Goal: Complete application form: Complete application form

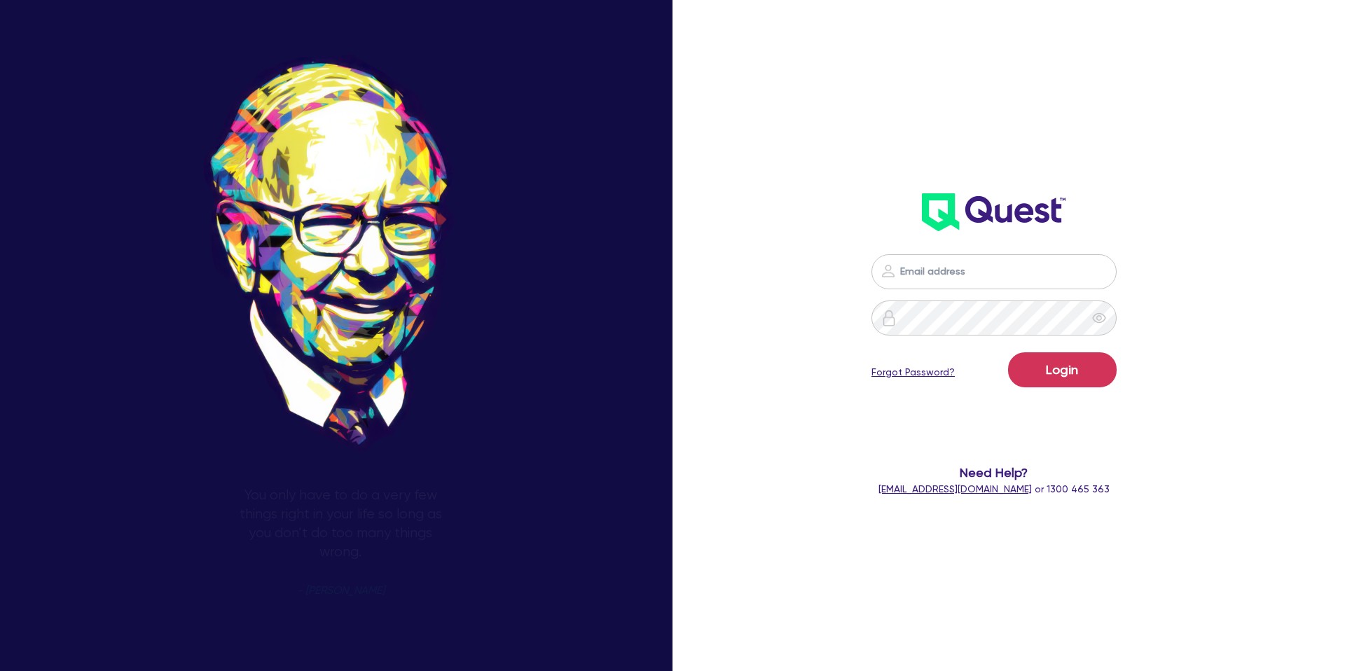
click at [983, 266] on input "email" at bounding box center [993, 271] width 245 height 35
type input "gabriel.vanjour@quest.finance"
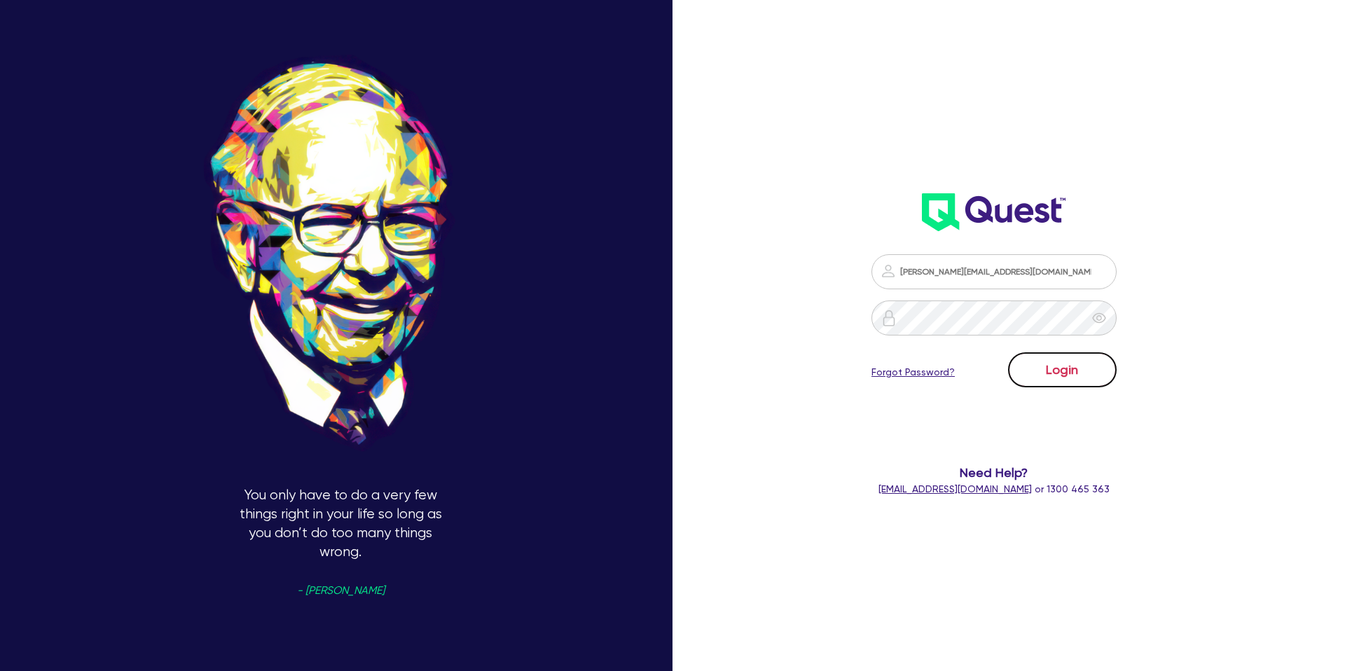
click at [1070, 380] on button "Login" at bounding box center [1062, 369] width 109 height 35
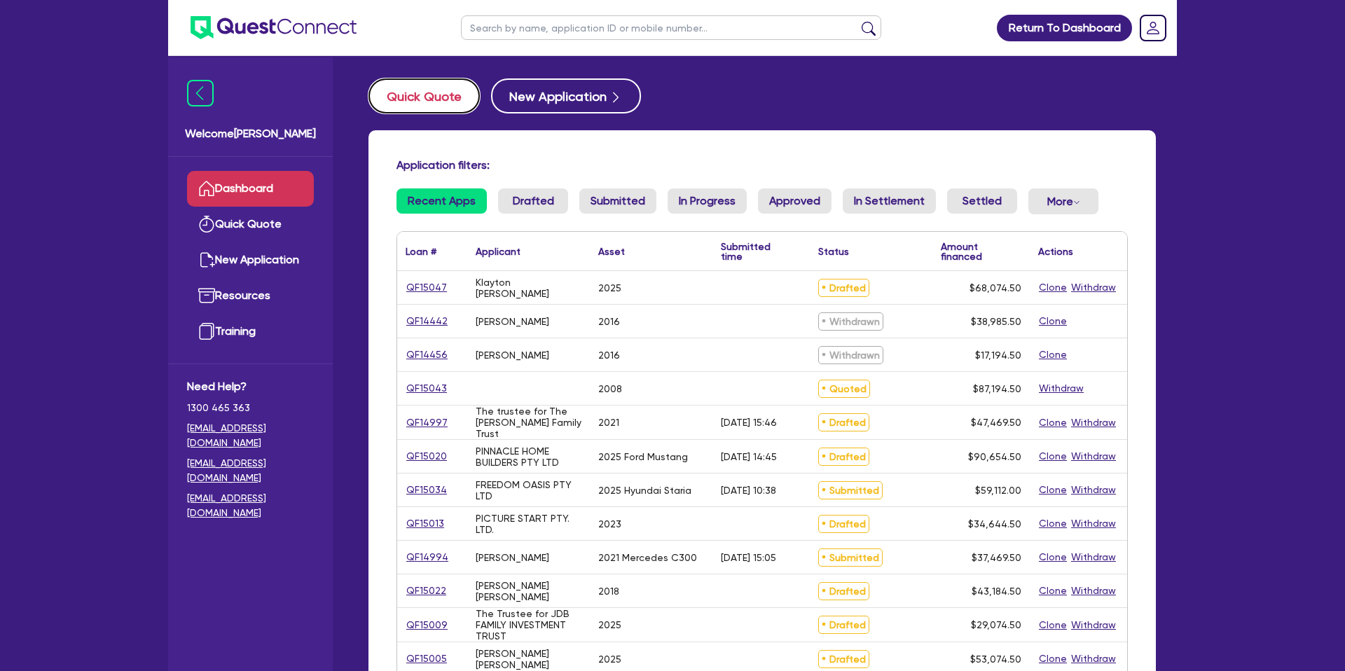
click at [436, 90] on button "Quick Quote" at bounding box center [423, 95] width 111 height 35
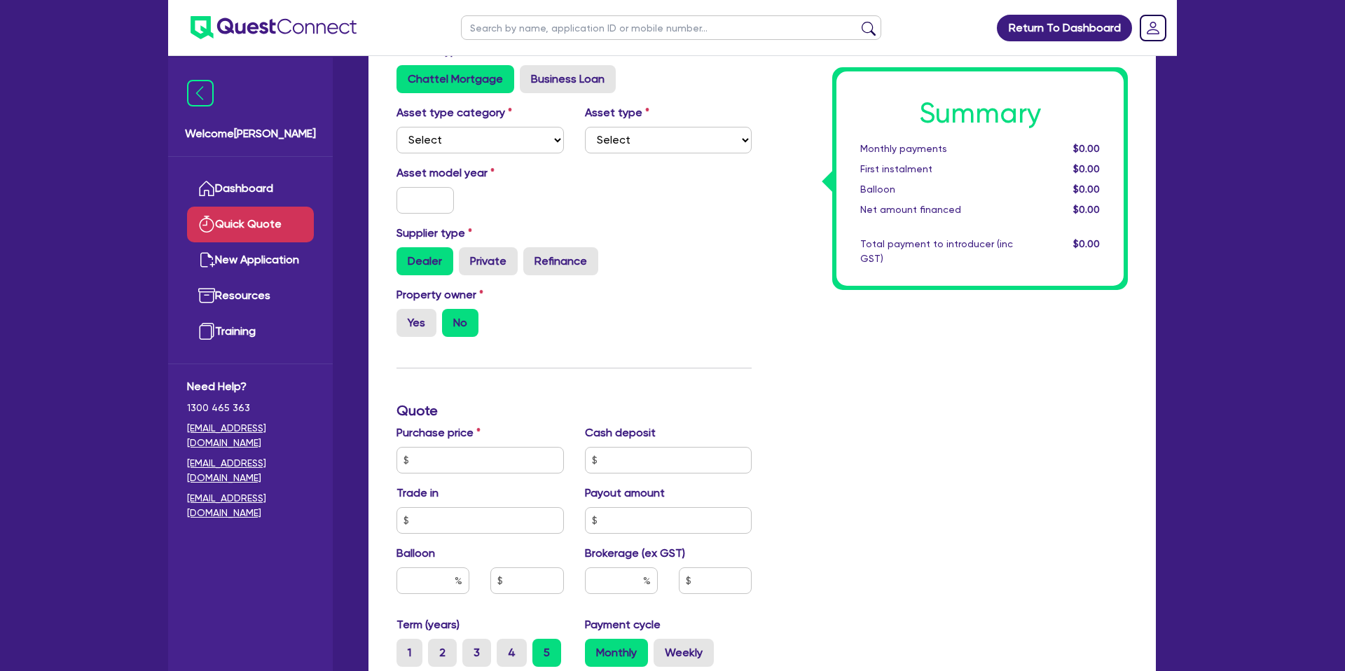
scroll to position [120, 0]
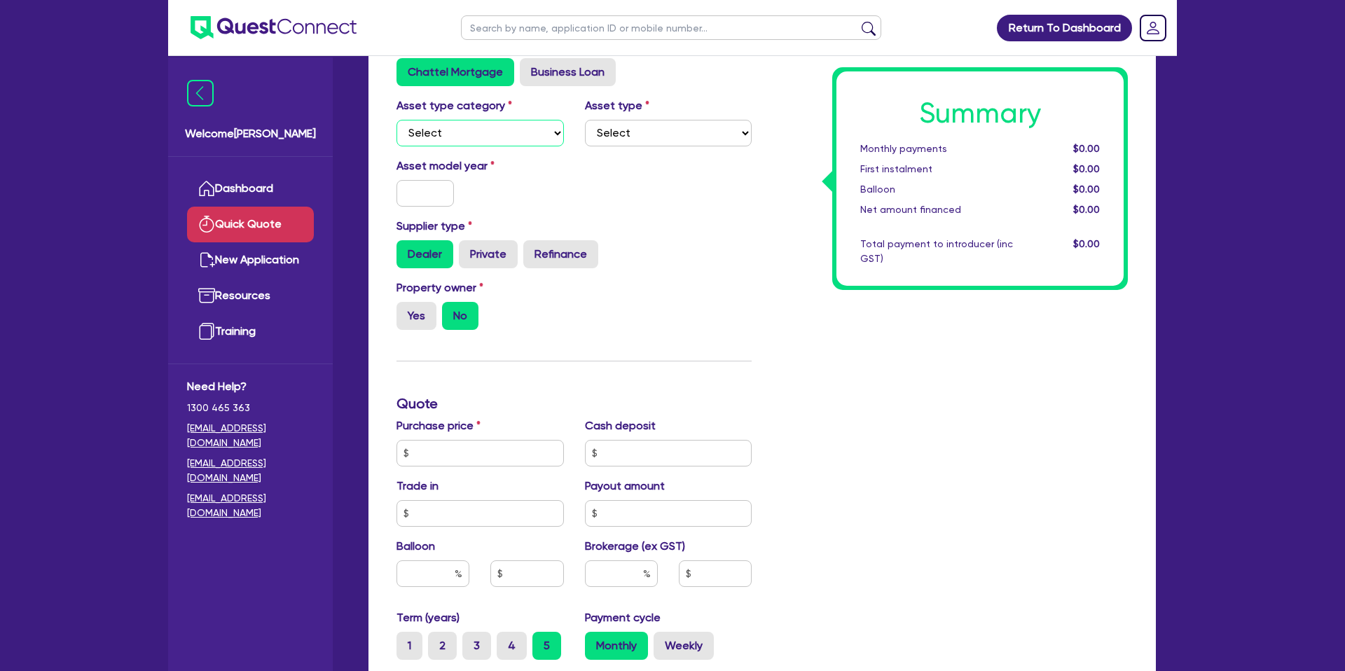
click at [440, 132] on select "Select Cars and light trucks Primary assets Secondary assets Tertiary assets" at bounding box center [479, 133] width 167 height 27
select select "CARS_AND_LIGHT_TRUCKS"
click at [396, 119] on select "Select Cars and light trucks Primary assets Secondary assets Tertiary assets" at bounding box center [479, 132] width 167 height 27
click at [685, 130] on select "Select Passenger vehicles Vans and utes Light trucks up to 4.5 tonne" at bounding box center [668, 132] width 167 height 27
select select "PASSENGER_VEHICLES"
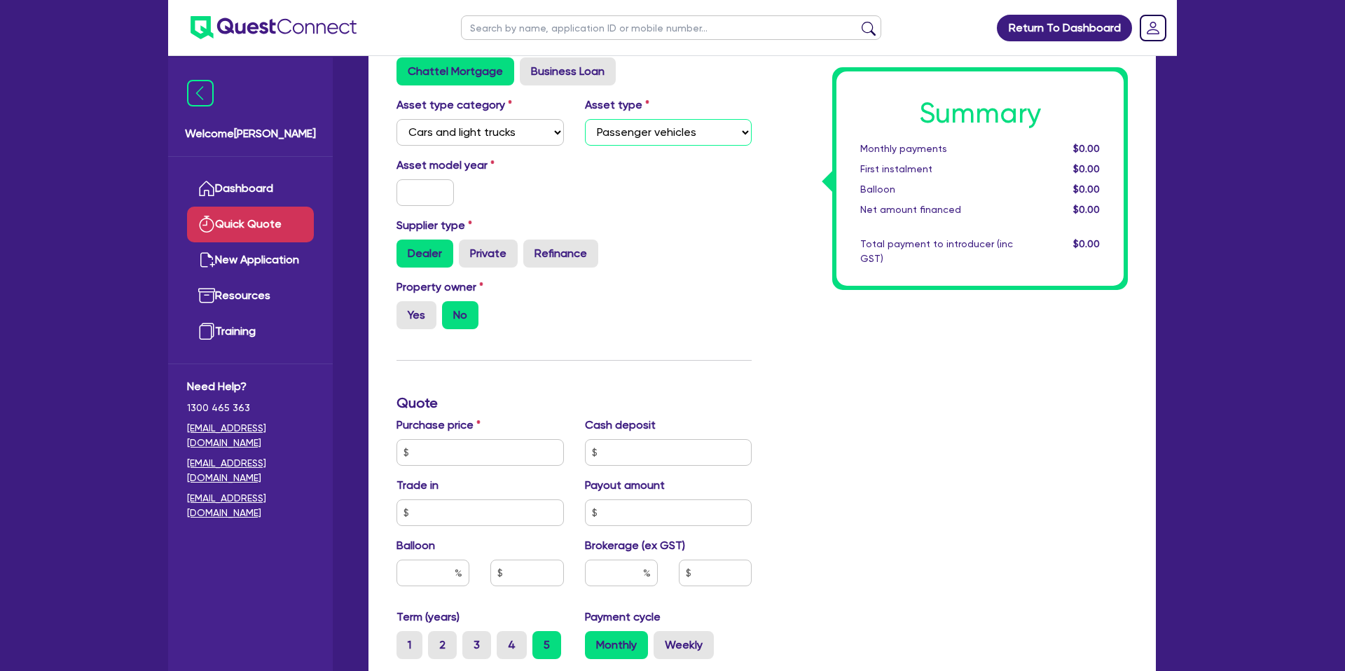
click at [585, 119] on select "Select Passenger vehicles Vans and utes Light trucks up to 4.5 tonne" at bounding box center [668, 132] width 167 height 27
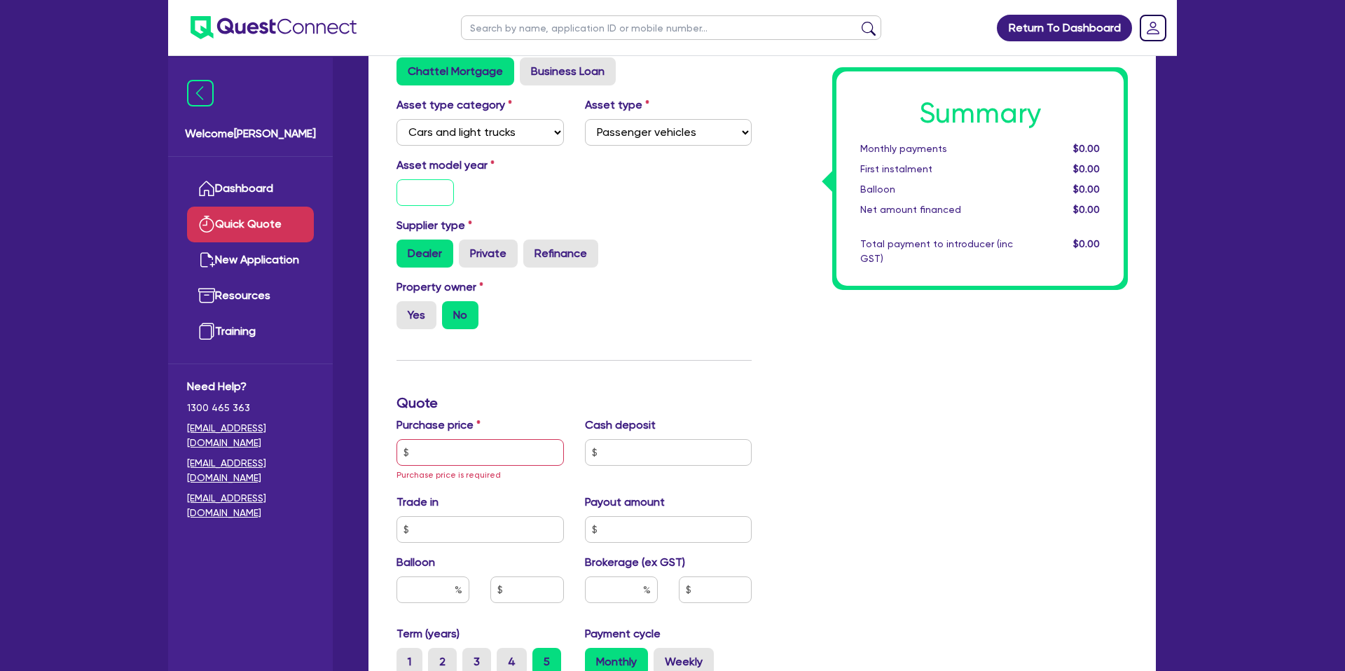
click at [429, 200] on input "text" at bounding box center [424, 192] width 57 height 27
type input "2025"
drag, startPoint x: 641, startPoint y: 195, endPoint x: 476, endPoint y: 329, distance: 212.1
click at [635, 195] on div "Asset model year 2025" at bounding box center [574, 187] width 376 height 60
click at [559, 343] on div "Finance type Chattel Mortgage Business Loan Asset type category Select Cars and…" at bounding box center [574, 460] width 376 height 851
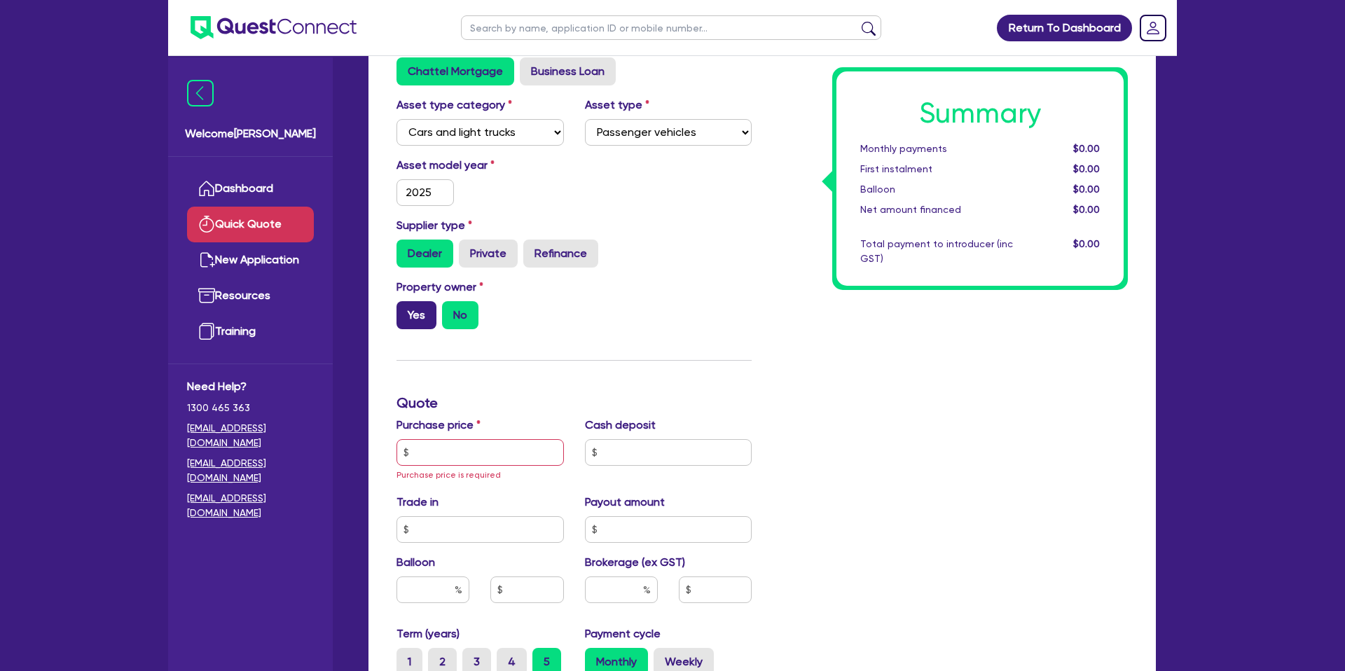
click at [409, 312] on label "Yes" at bounding box center [416, 315] width 40 height 28
click at [406, 310] on input "Yes" at bounding box center [400, 305] width 9 height 9
radio input "true"
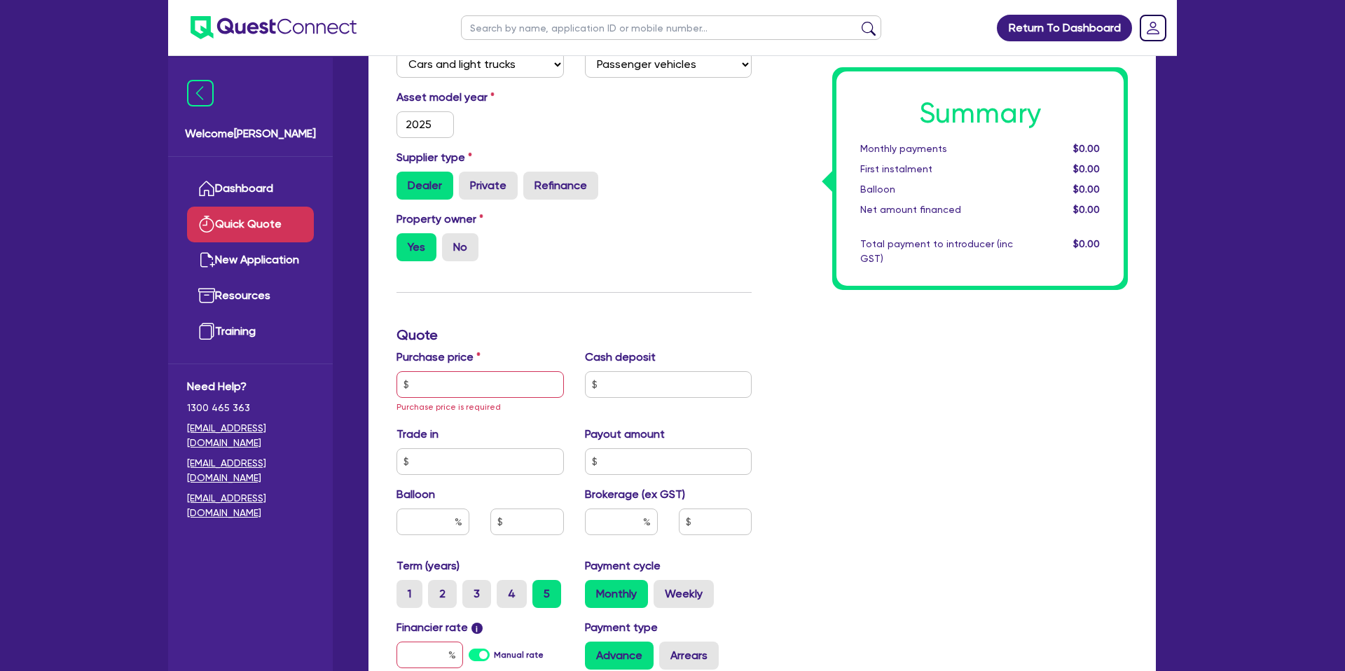
scroll to position [198, 0]
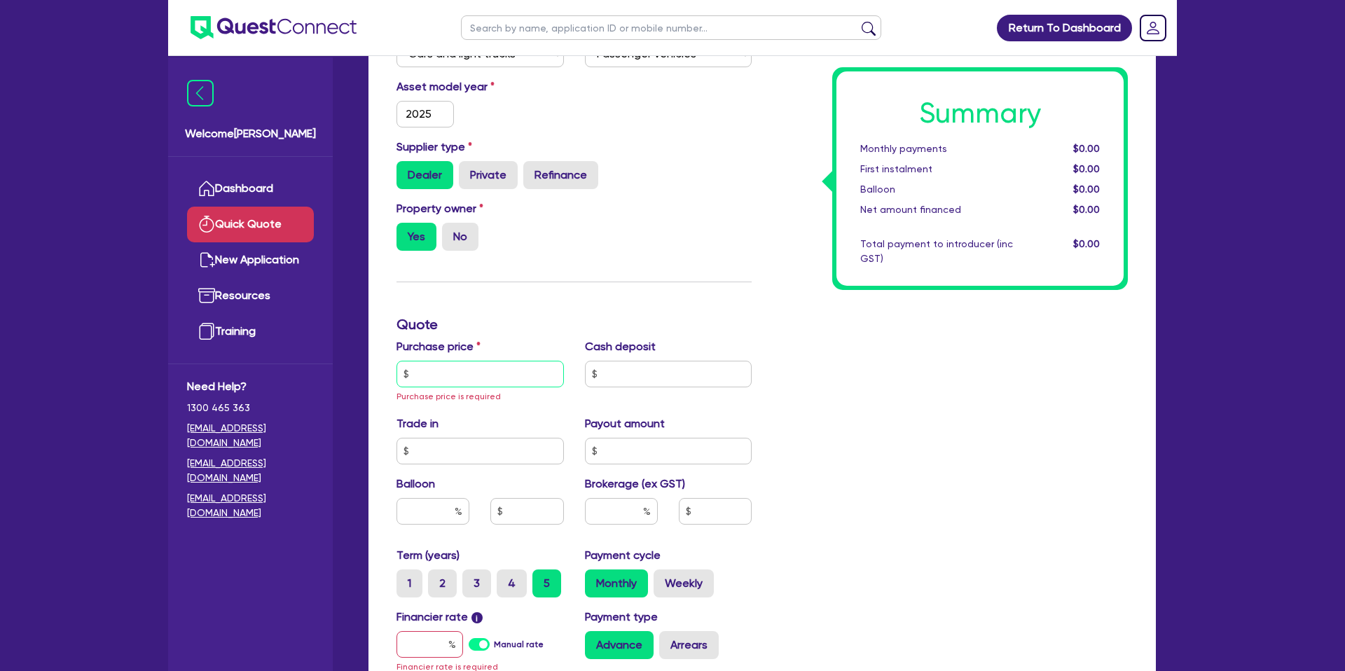
drag, startPoint x: 441, startPoint y: 371, endPoint x: 506, endPoint y: 372, distance: 65.8
click at [441, 371] on input "text" at bounding box center [479, 374] width 167 height 27
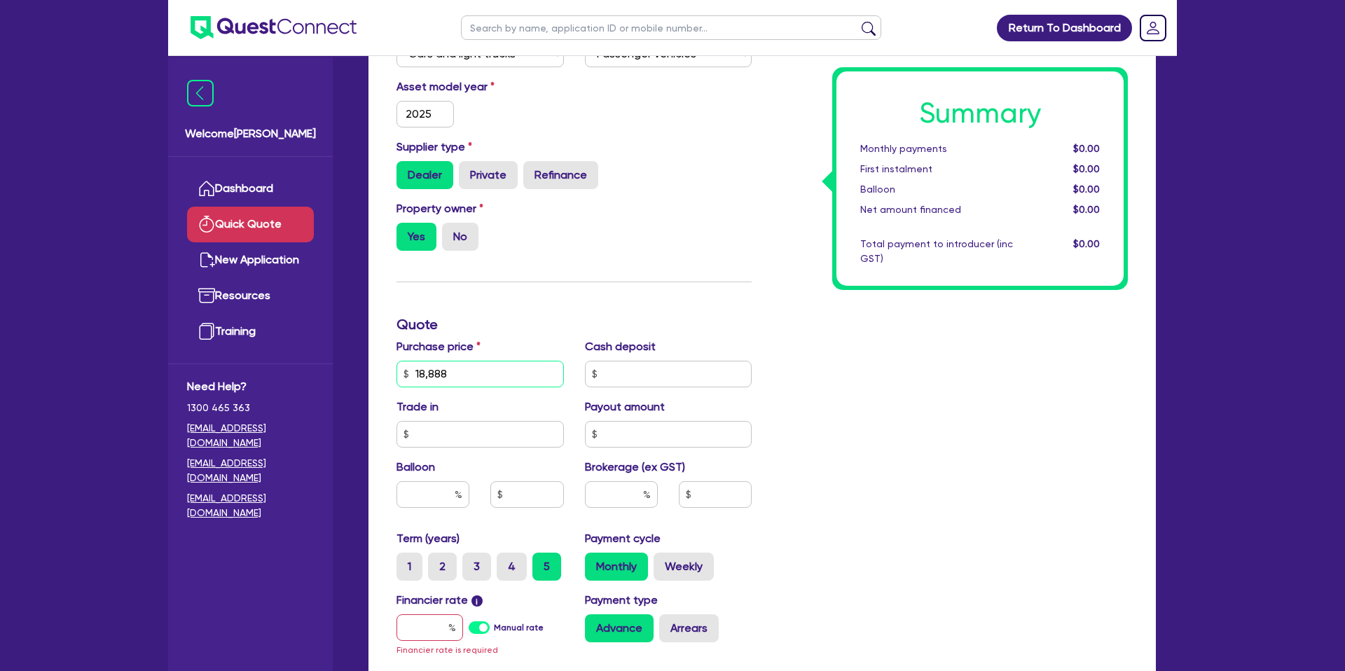
type input "18,888"
click at [910, 433] on div "Summary Monthly payments $0.00 First instalment $0.00 Balloon $0.00 Net amount …" at bounding box center [950, 374] width 376 height 834
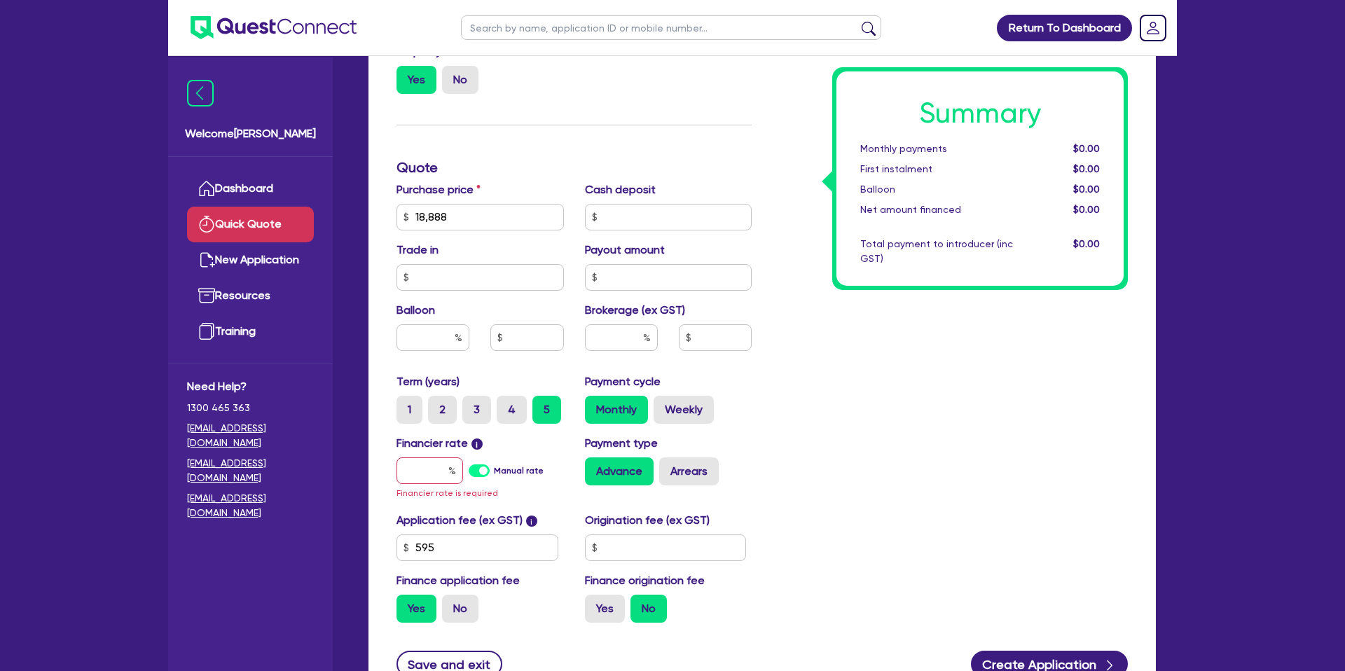
scroll to position [378, 0]
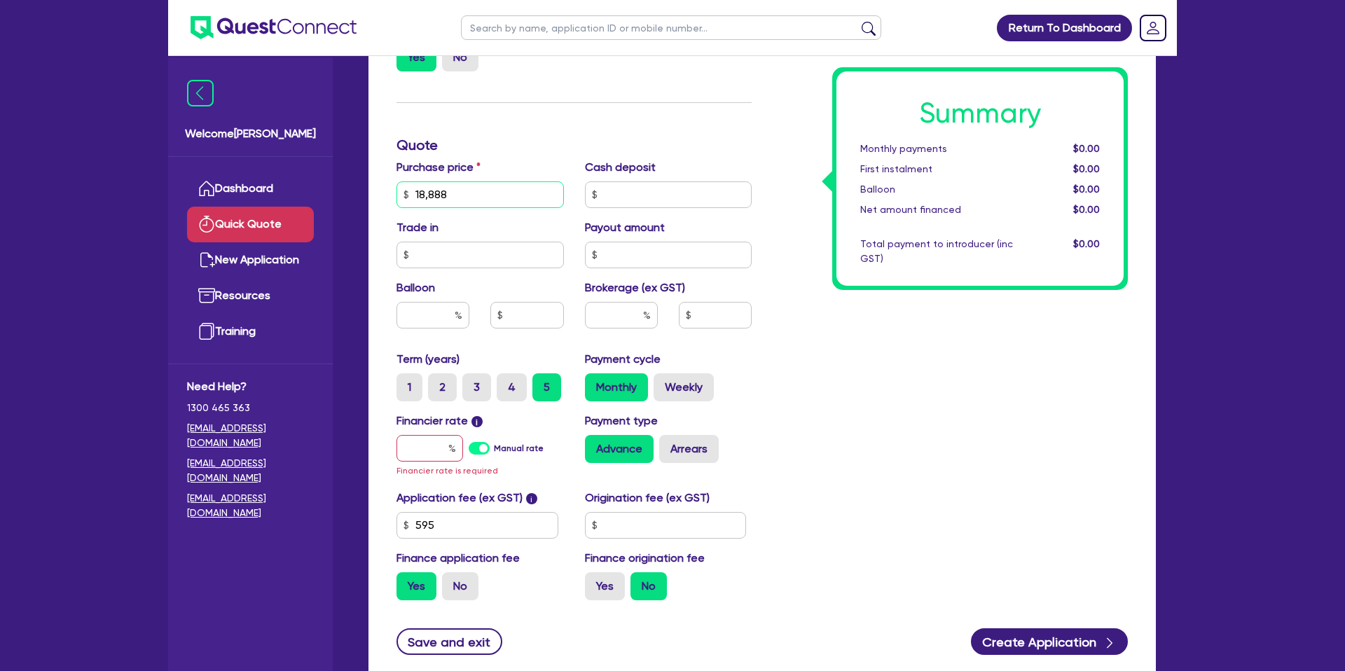
drag, startPoint x: 471, startPoint y: 193, endPoint x: 322, endPoint y: 209, distance: 150.1
click at [322, 209] on div "Welcome Gabriel Dashboard Quick Quote New Application Ref Company Ref Salespers…" at bounding box center [672, 195] width 1009 height 1146
type input "20,000"
click at [810, 368] on div "Summary Monthly payments $0.00 First instalment $0.00 Balloon $0.00 Net amount …" at bounding box center [950, 194] width 376 height 834
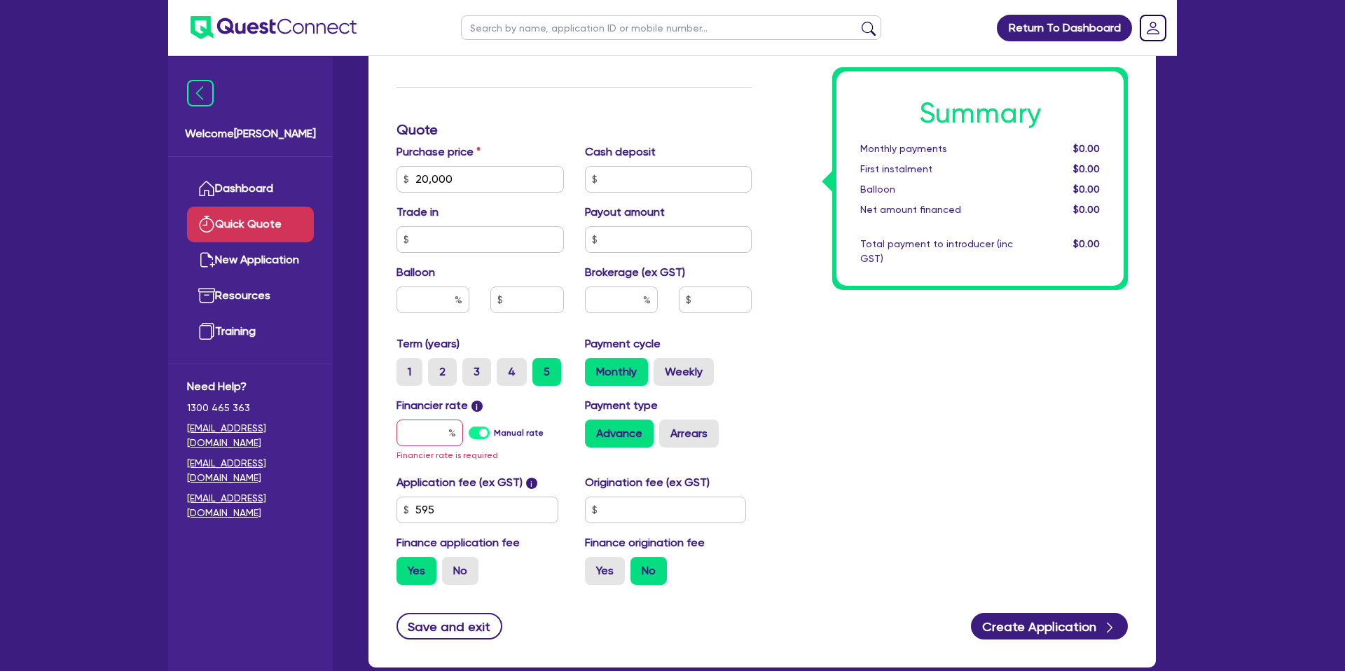
scroll to position [471, 0]
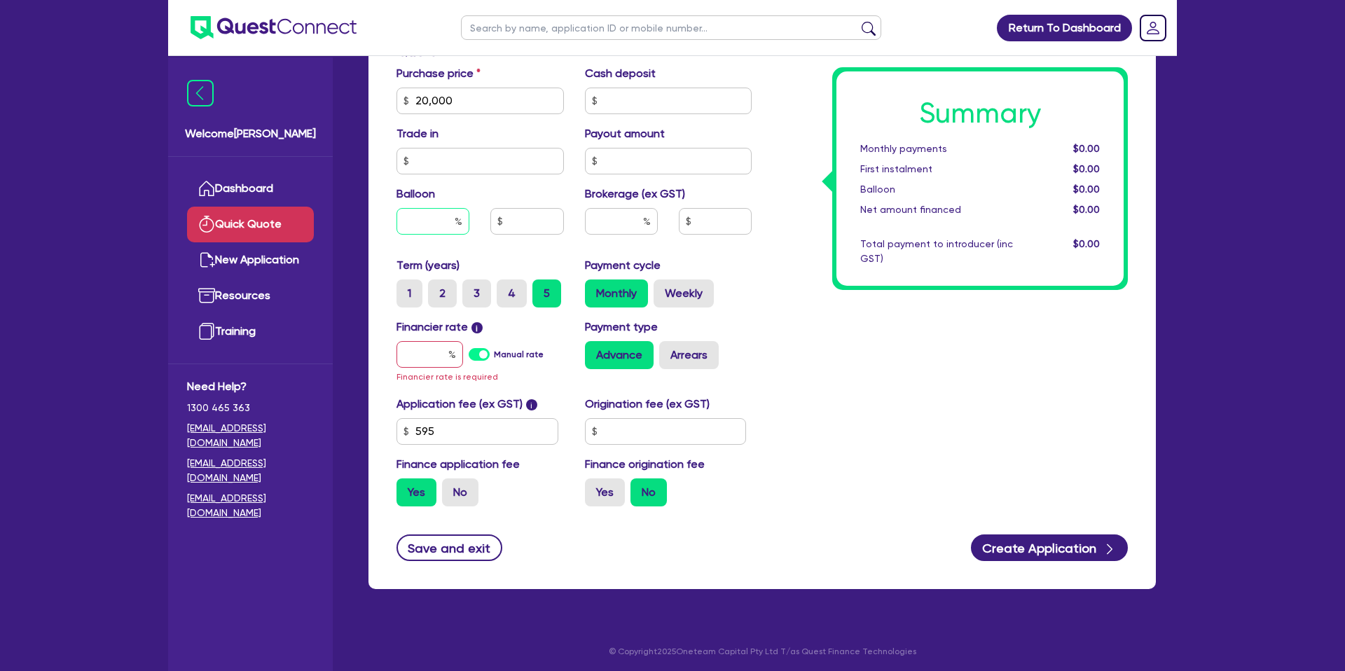
click at [440, 226] on input "text" at bounding box center [432, 221] width 73 height 27
drag, startPoint x: 441, startPoint y: 356, endPoint x: 469, endPoint y: 349, distance: 29.6
click at [443, 355] on input "text" at bounding box center [429, 354] width 67 height 27
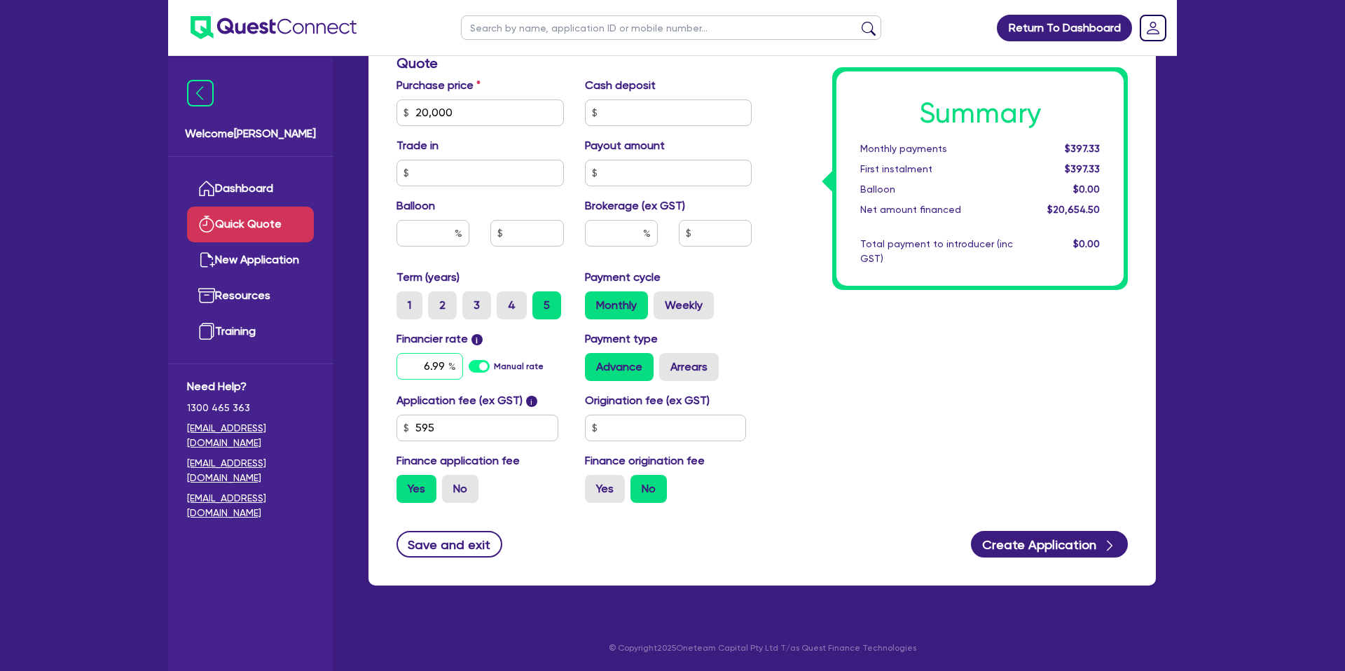
type input "6.99"
click at [636, 432] on input "text" at bounding box center [666, 428] width 162 height 27
type input "1,400"
click at [620, 483] on label "Yes" at bounding box center [605, 489] width 40 height 28
click at [594, 483] on input "Yes" at bounding box center [589, 479] width 9 height 9
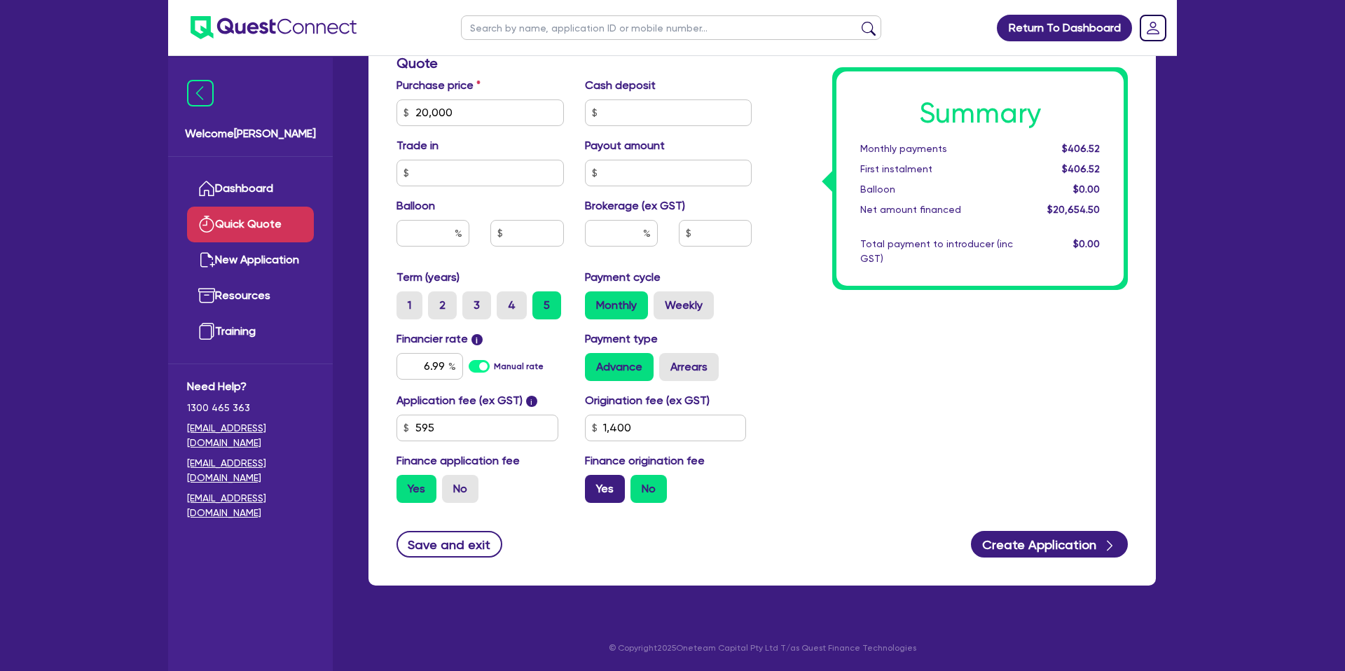
radio input "true"
click at [704, 317] on label "Weekly" at bounding box center [684, 305] width 60 height 28
click at [663, 300] on input "Weekly" at bounding box center [658, 295] width 9 height 9
radio input "true"
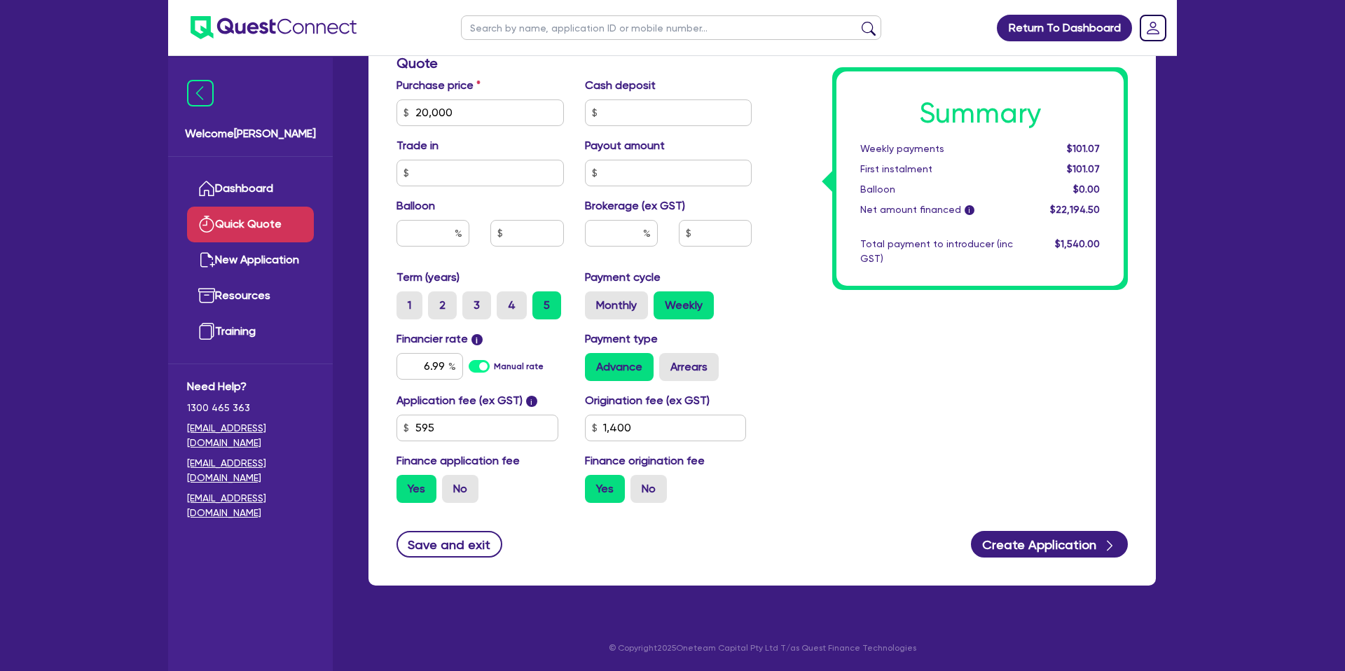
drag, startPoint x: 627, startPoint y: 312, endPoint x: 661, endPoint y: 317, distance: 34.0
click at [628, 312] on label "Monthly" at bounding box center [616, 305] width 63 height 28
click at [594, 300] on input "Monthly" at bounding box center [589, 295] width 9 height 9
radio input "true"
click at [704, 361] on label "Arrears" at bounding box center [689, 367] width 60 height 28
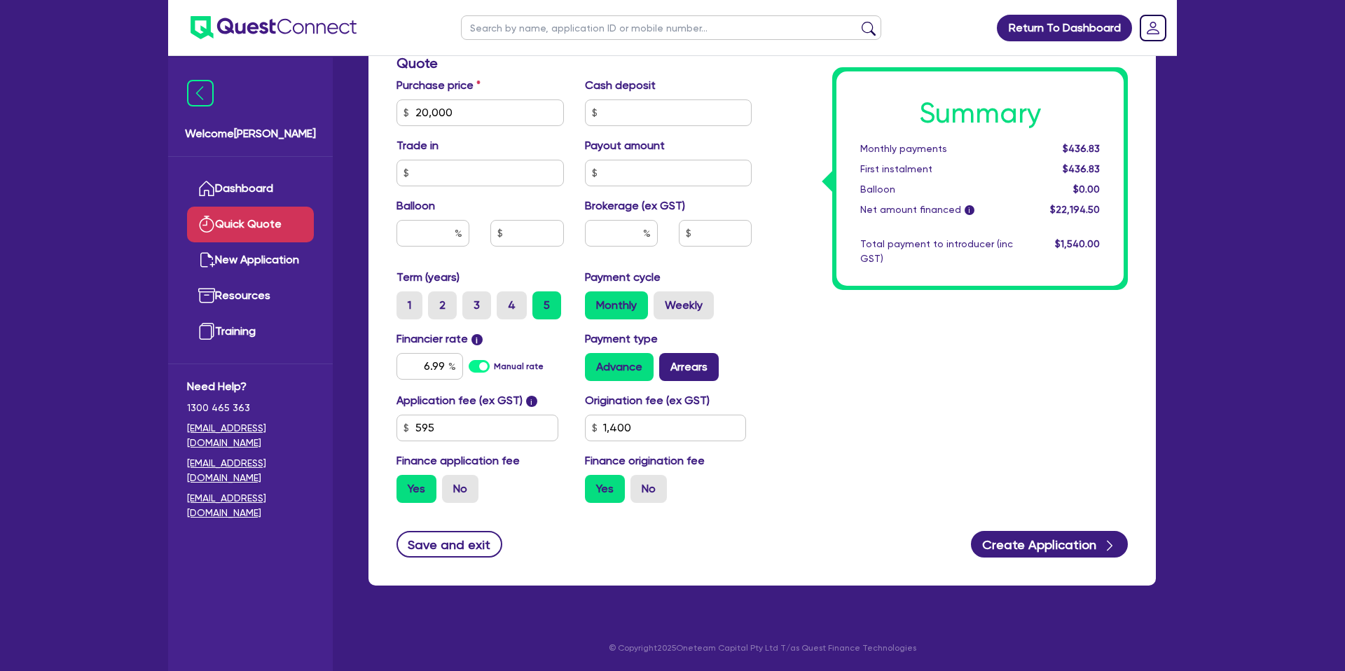
click at [668, 361] on input "Arrears" at bounding box center [663, 357] width 9 height 9
radio input "true"
click at [882, 312] on div "Summary Monthly payments $439.38 First instalment $439.38 Balloon $0.00 Net amo…" at bounding box center [950, 104] width 376 height 819
click at [445, 365] on input "6.99" at bounding box center [429, 366] width 67 height 27
click at [630, 370] on label "Advance" at bounding box center [619, 367] width 69 height 28
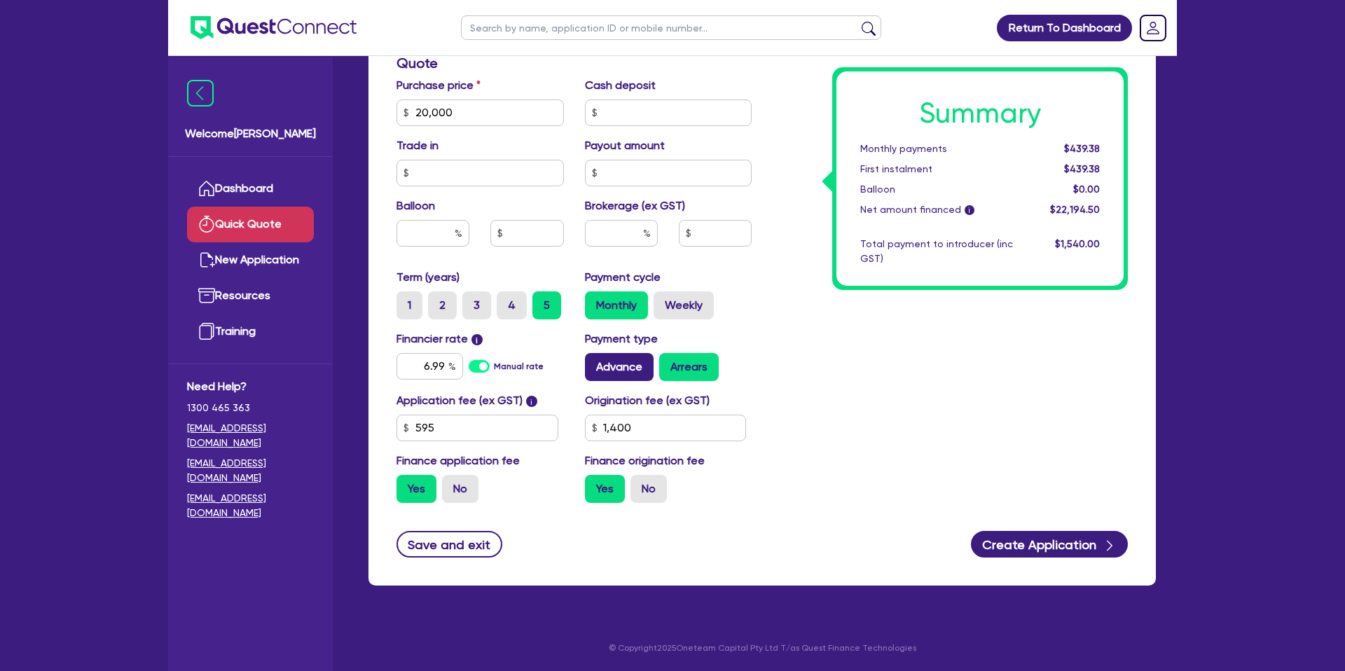
click at [594, 362] on input "Advance" at bounding box center [589, 357] width 9 height 9
radio input "true"
click at [442, 364] on input "6.99" at bounding box center [429, 366] width 67 height 27
type input "6"
click at [917, 357] on div "Summary Monthly payments $436.83 First instalment $436.83 Balloon $0.00 Net amo…" at bounding box center [950, 104] width 376 height 819
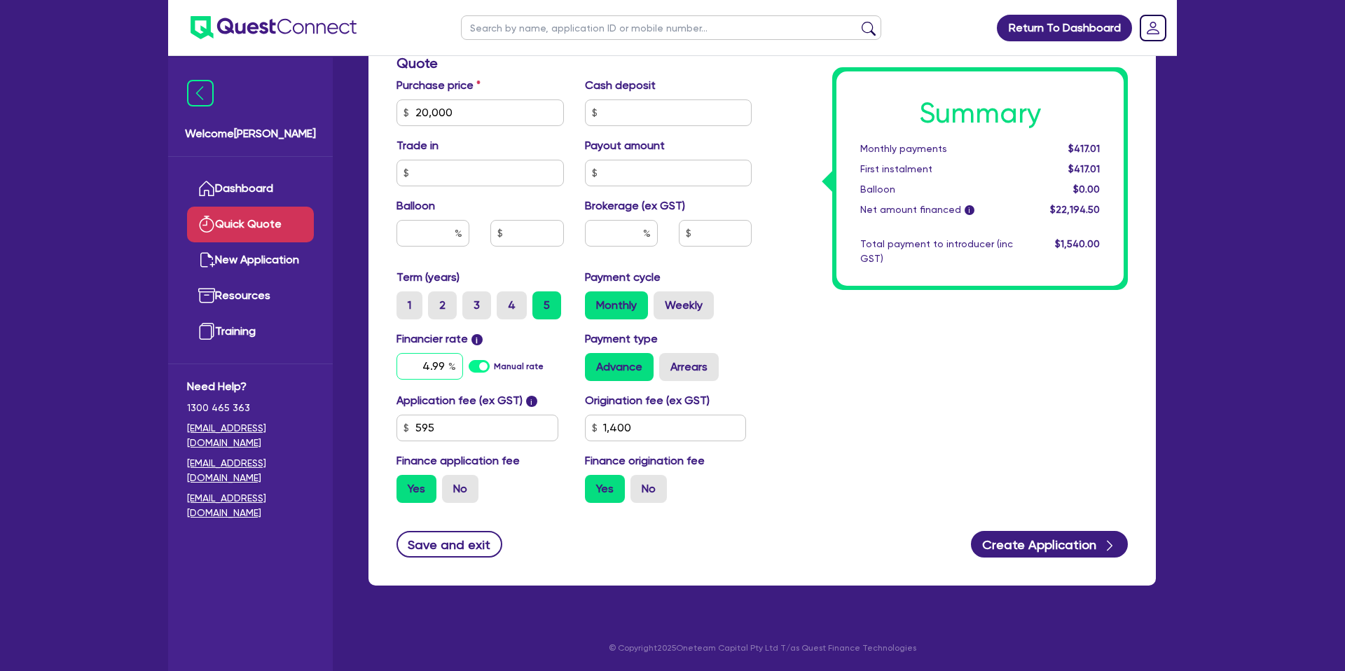
click at [443, 363] on input "4.99" at bounding box center [429, 366] width 67 height 27
type input "4"
click at [873, 342] on div "Summary Monthly payments $417.01 First instalment $417.01 Balloon $0.00 Net amo…" at bounding box center [950, 104] width 376 height 819
click at [443, 366] on input "1.99" at bounding box center [429, 366] width 67 height 27
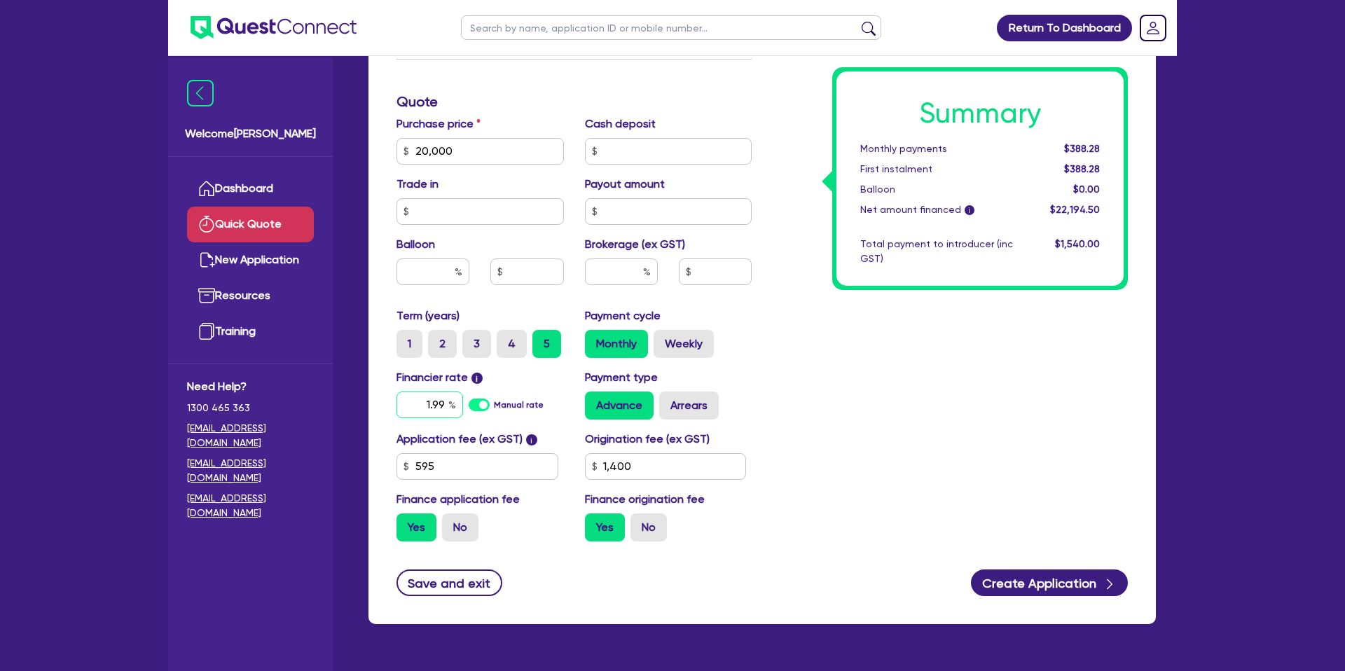
scroll to position [418, 0]
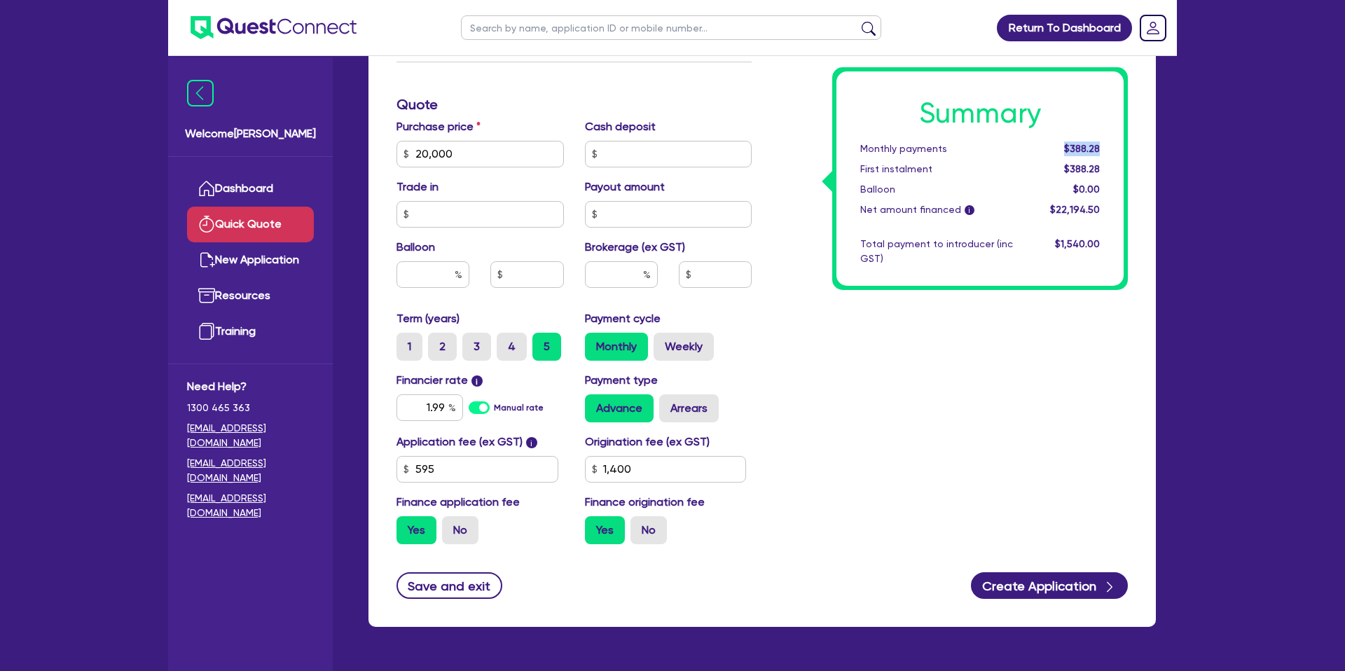
drag, startPoint x: 1058, startPoint y: 146, endPoint x: 1106, endPoint y: 143, distance: 48.5
click at [1106, 143] on div "$388.28" at bounding box center [1066, 148] width 87 height 15
click at [1107, 143] on div "$388.28" at bounding box center [1066, 148] width 87 height 15
click at [445, 407] on input "1.99" at bounding box center [429, 407] width 67 height 27
type input "1"
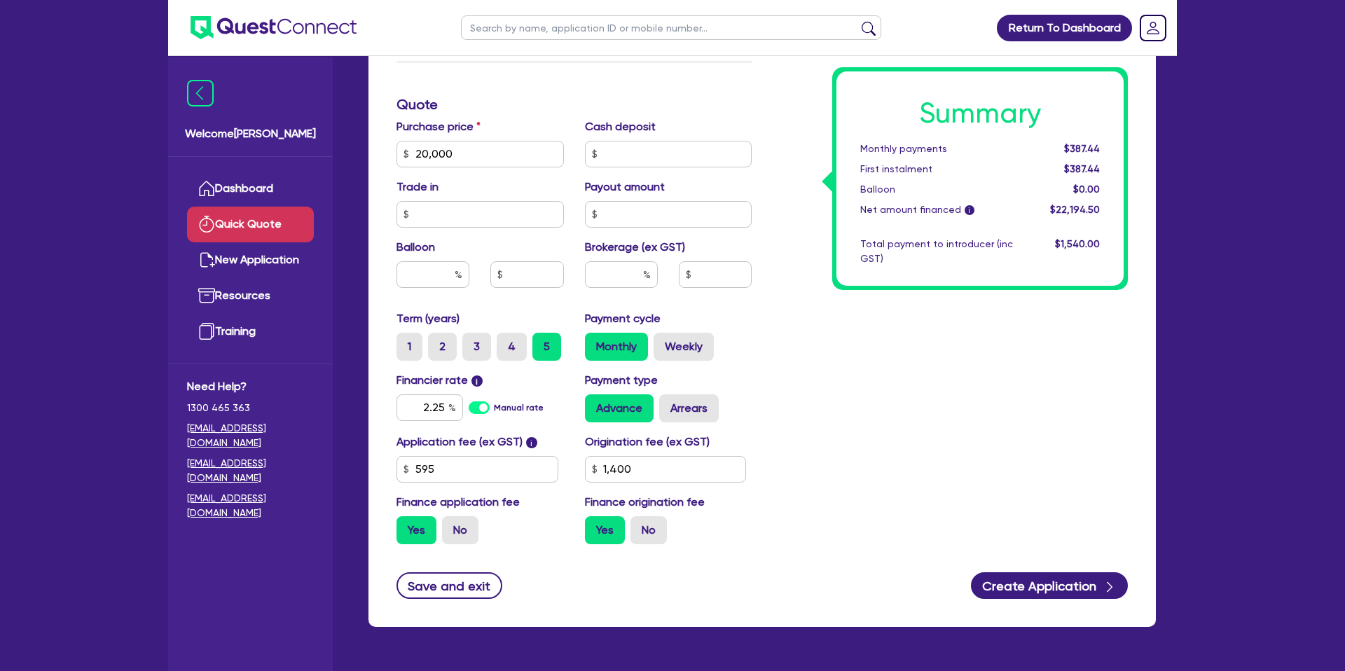
click at [843, 382] on div "Summary Monthly payments $387.44 First instalment $387.44 Balloon $0.00 Net amo…" at bounding box center [950, 146] width 376 height 819
drag, startPoint x: 442, startPoint y: 405, endPoint x: 432, endPoint y: 463, distance: 59.0
click at [442, 406] on input "2.25" at bounding box center [429, 407] width 67 height 27
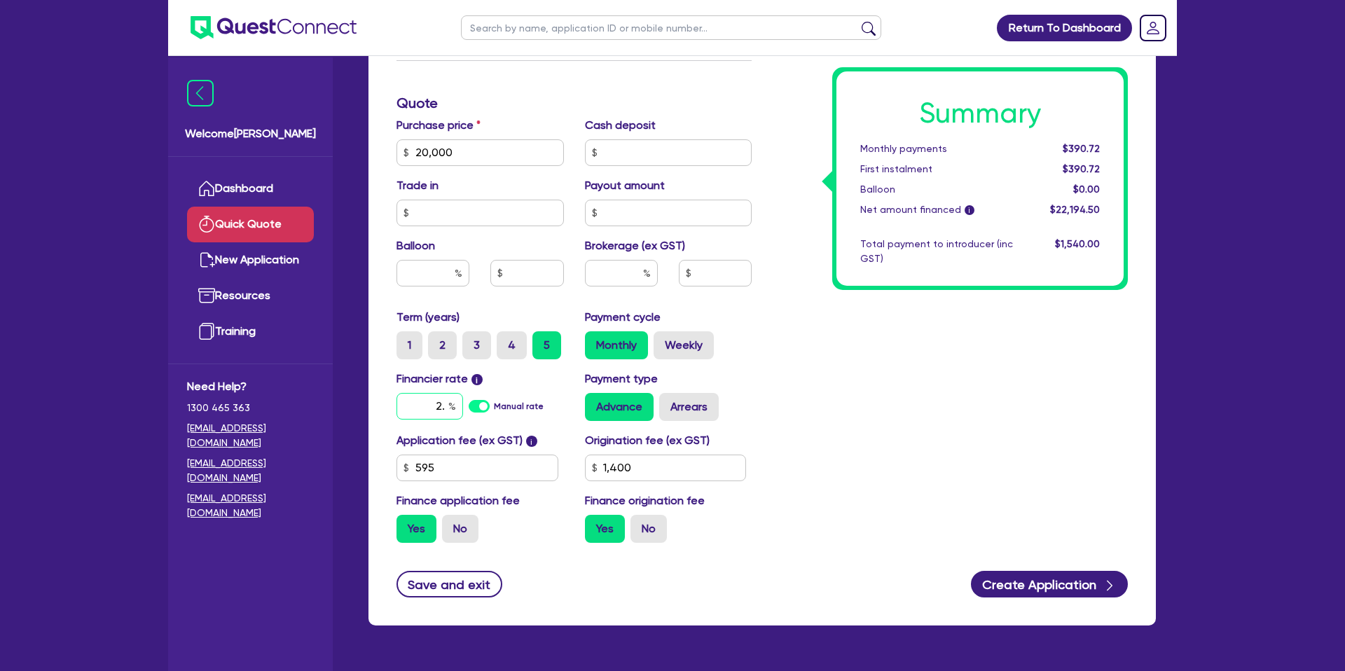
type input "2"
type input "2.99"
click at [921, 370] on div "Summary Monthly payments Calculating... First instalment Calculating... Balloon…" at bounding box center [950, 144] width 376 height 819
drag, startPoint x: 445, startPoint y: 401, endPoint x: 398, endPoint y: 399, distance: 47.7
click at [398, 399] on input "2.99" at bounding box center [429, 406] width 67 height 27
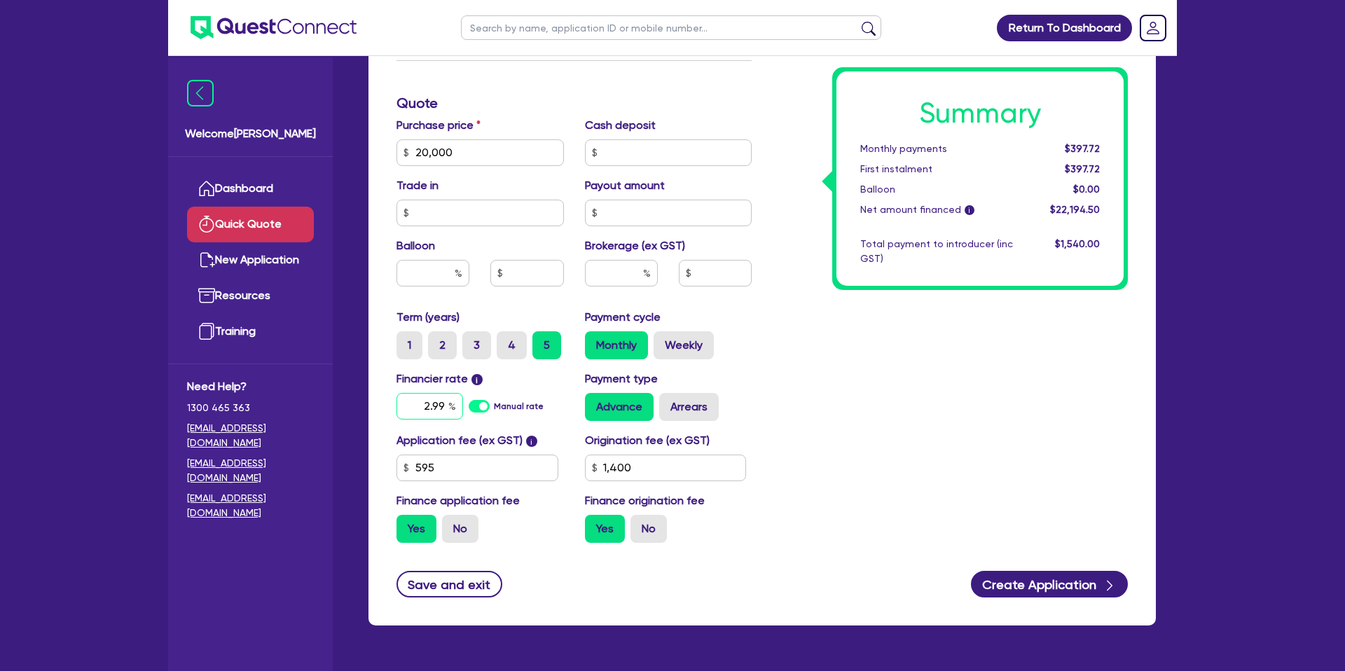
drag, startPoint x: 433, startPoint y: 400, endPoint x: 444, endPoint y: 401, distance: 11.2
click at [438, 402] on input "2.99" at bounding box center [429, 406] width 67 height 27
click at [426, 407] on input "2.99" at bounding box center [429, 406] width 67 height 27
drag, startPoint x: 426, startPoint y: 407, endPoint x: 451, endPoint y: 408, distance: 25.2
click at [451, 408] on div "2.99" at bounding box center [429, 406] width 67 height 27
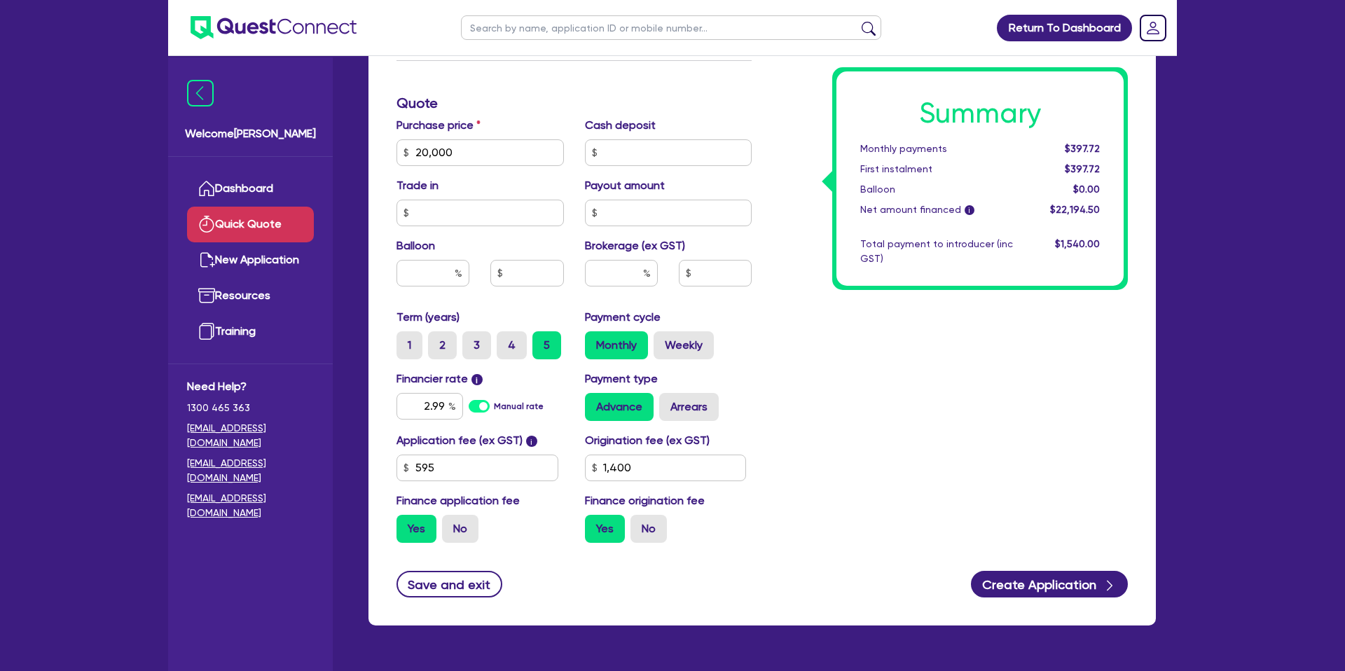
click at [449, 405] on div "2.99" at bounding box center [429, 406] width 67 height 27
drag, startPoint x: 446, startPoint y: 404, endPoint x: 395, endPoint y: 410, distance: 51.4
click at [395, 410] on div "Financier rate i 2.99 Manual rate" at bounding box center [480, 396] width 188 height 50
drag, startPoint x: 1067, startPoint y: 150, endPoint x: 1121, endPoint y: 150, distance: 54.6
click at [1121, 150] on div "Summary Monthly payments $397.72 First instalment $397.72 Balloon $0.00 Net amo…" at bounding box center [979, 178] width 287 height 214
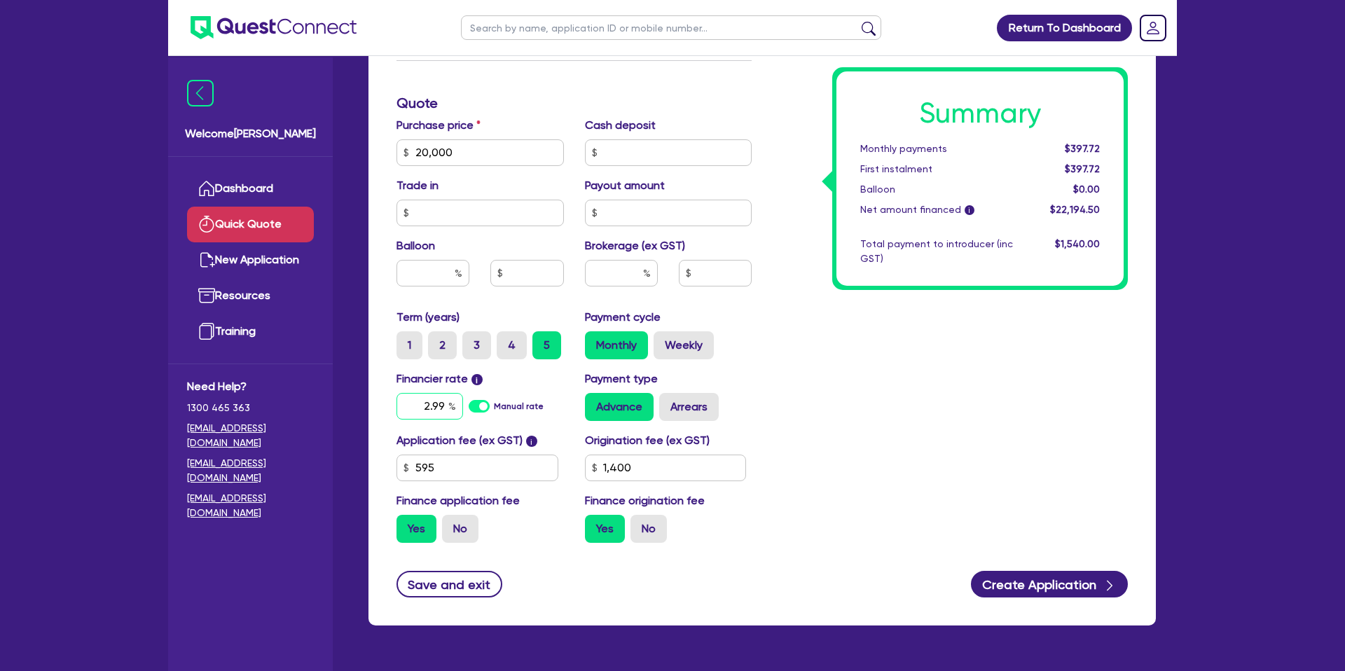
drag, startPoint x: 424, startPoint y: 403, endPoint x: 459, endPoint y: 403, distance: 34.3
click at [459, 403] on input "2.99" at bounding box center [429, 406] width 67 height 27
click at [486, 155] on input "20,000" at bounding box center [479, 152] width 167 height 27
drag, startPoint x: 481, startPoint y: 151, endPoint x: 360, endPoint y: 147, distance: 121.2
click at [360, 147] on div "Finance type Chattel Mortgage Business Loan Asset type category Select Cars and…" at bounding box center [762, 174] width 808 height 935
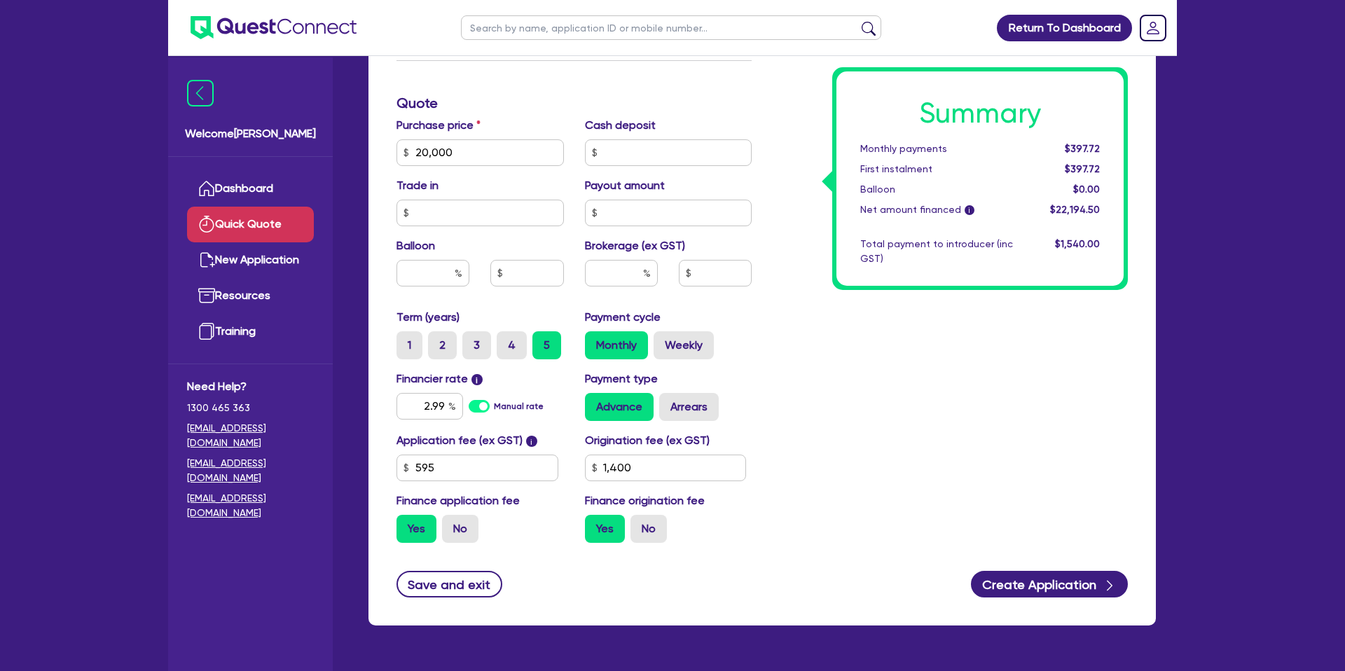
click at [569, 74] on div "Finance type Chattel Mortgage Business Loan Asset type category Select Cars and…" at bounding box center [574, 144] width 376 height 819
click at [779, 233] on div "Summary Monthly payments $397.72 First instalment $397.72 Balloon $0.00 Net amo…" at bounding box center [950, 144] width 376 height 819
drag, startPoint x: 420, startPoint y: 408, endPoint x: 448, endPoint y: 408, distance: 28.0
click at [448, 408] on input "2.99" at bounding box center [429, 406] width 67 height 27
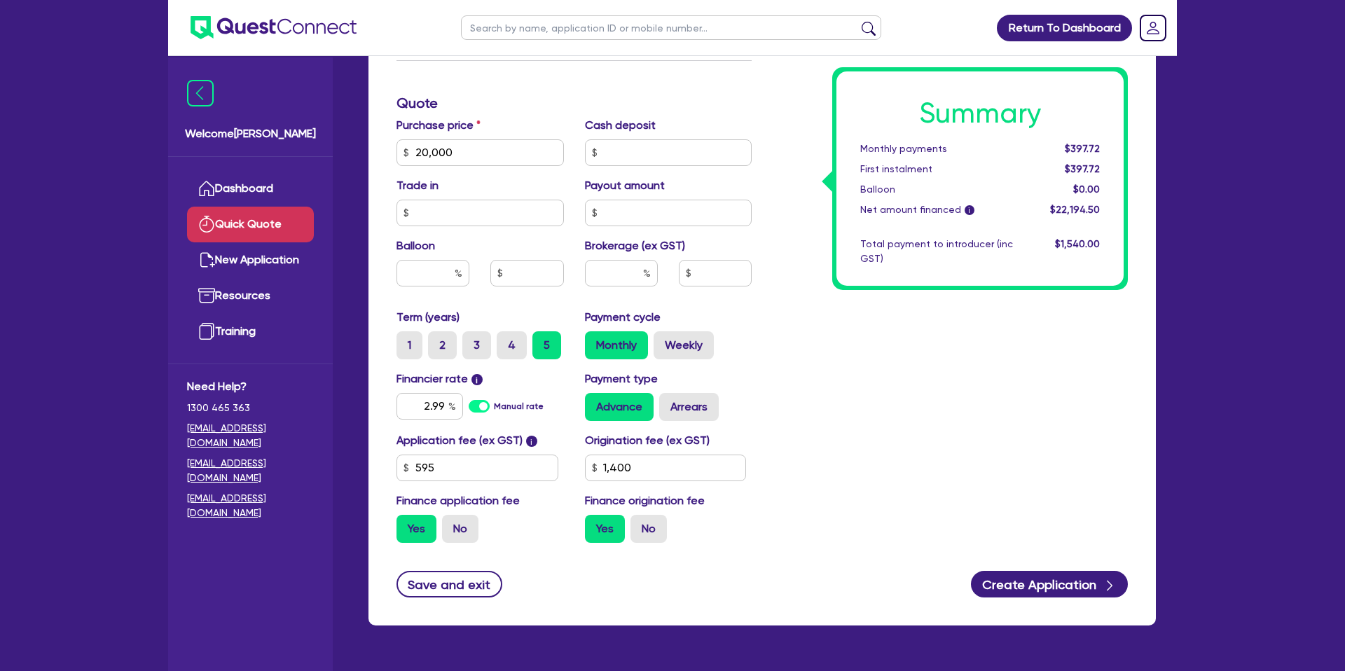
drag, startPoint x: 450, startPoint y: 408, endPoint x: 410, endPoint y: 404, distance: 39.4
click at [410, 404] on div "2.99" at bounding box center [429, 406] width 67 height 27
drag, startPoint x: 423, startPoint y: 408, endPoint x: 448, endPoint y: 407, distance: 24.5
click at [448, 407] on input "2.99" at bounding box center [429, 406] width 67 height 27
click at [1119, 520] on div "Summary Monthly payments $397.72 First instalment $397.72 Balloon $0.00 Net amo…" at bounding box center [950, 144] width 376 height 819
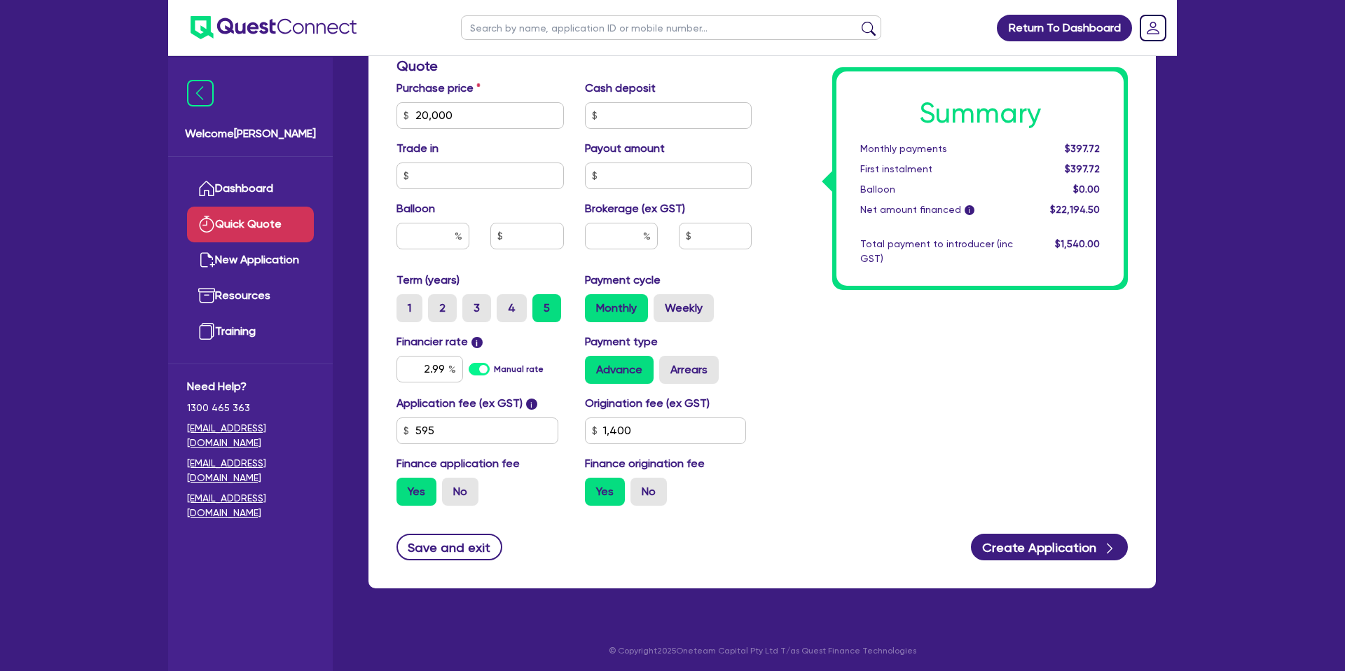
scroll to position [459, 0]
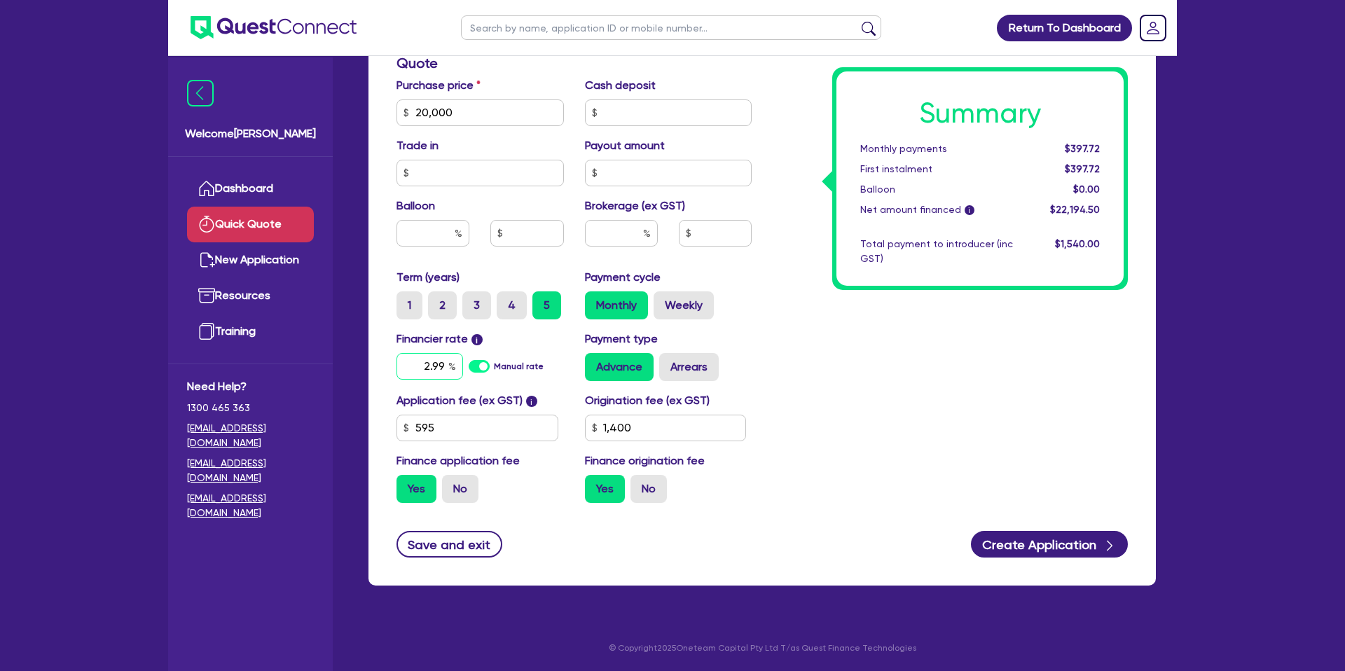
drag, startPoint x: 422, startPoint y: 368, endPoint x: 449, endPoint y: 368, distance: 26.6
click at [449, 368] on div "2.99" at bounding box center [429, 366] width 67 height 27
click at [449, 367] on div "2.99" at bounding box center [429, 366] width 67 height 27
drag, startPoint x: 444, startPoint y: 364, endPoint x: 399, endPoint y: 368, distance: 45.8
click at [399, 368] on input "2.99" at bounding box center [429, 366] width 67 height 27
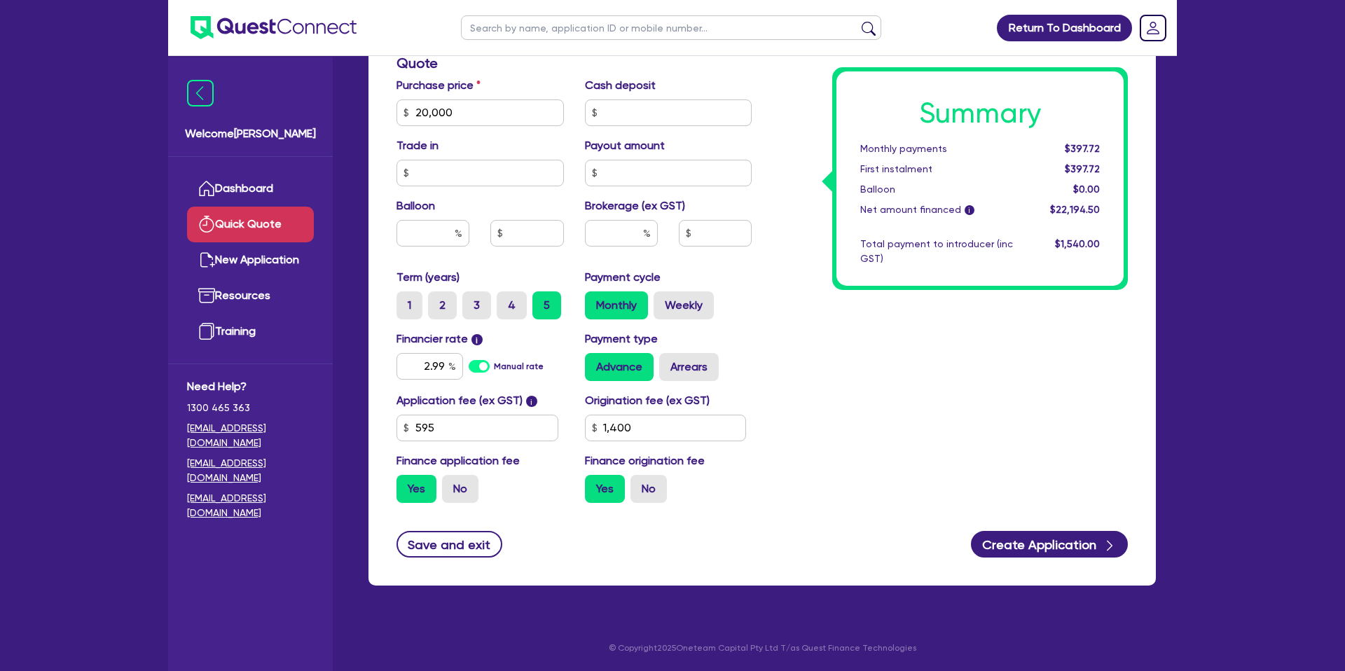
click at [871, 389] on div "Summary Monthly payments $397.72 First instalment $397.72 Balloon $0.00 Net amo…" at bounding box center [950, 104] width 376 height 819
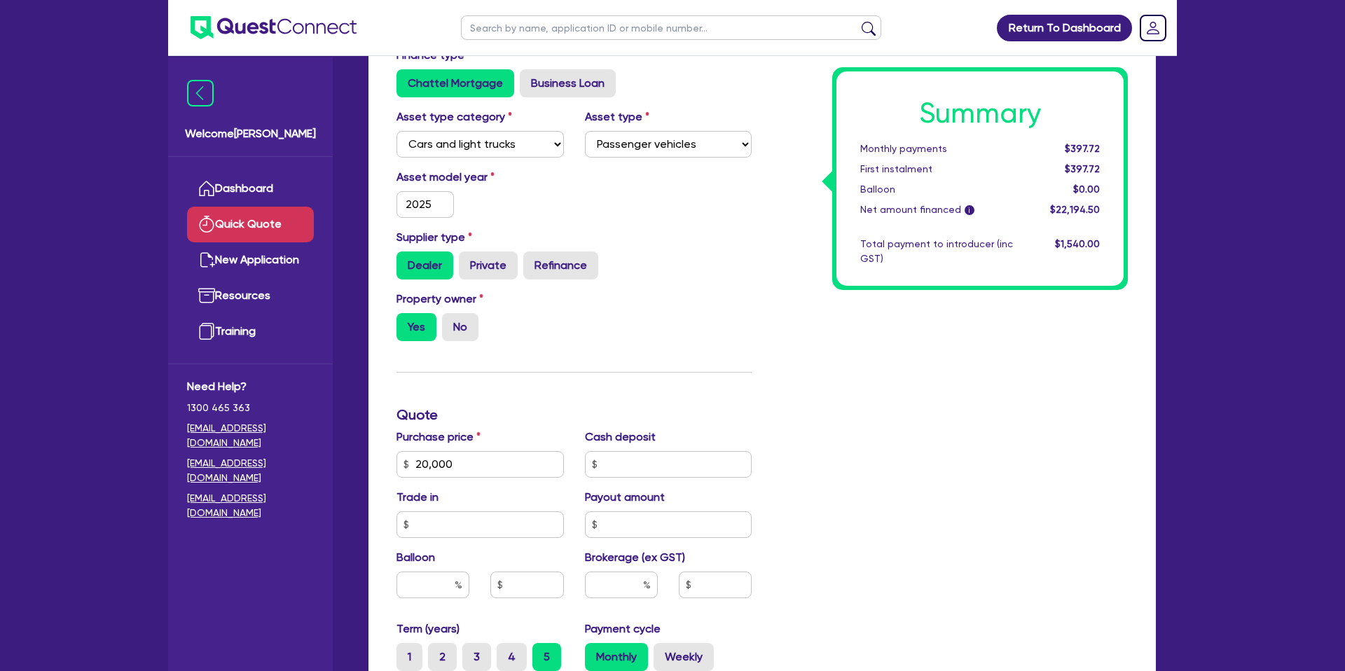
scroll to position [112, 0]
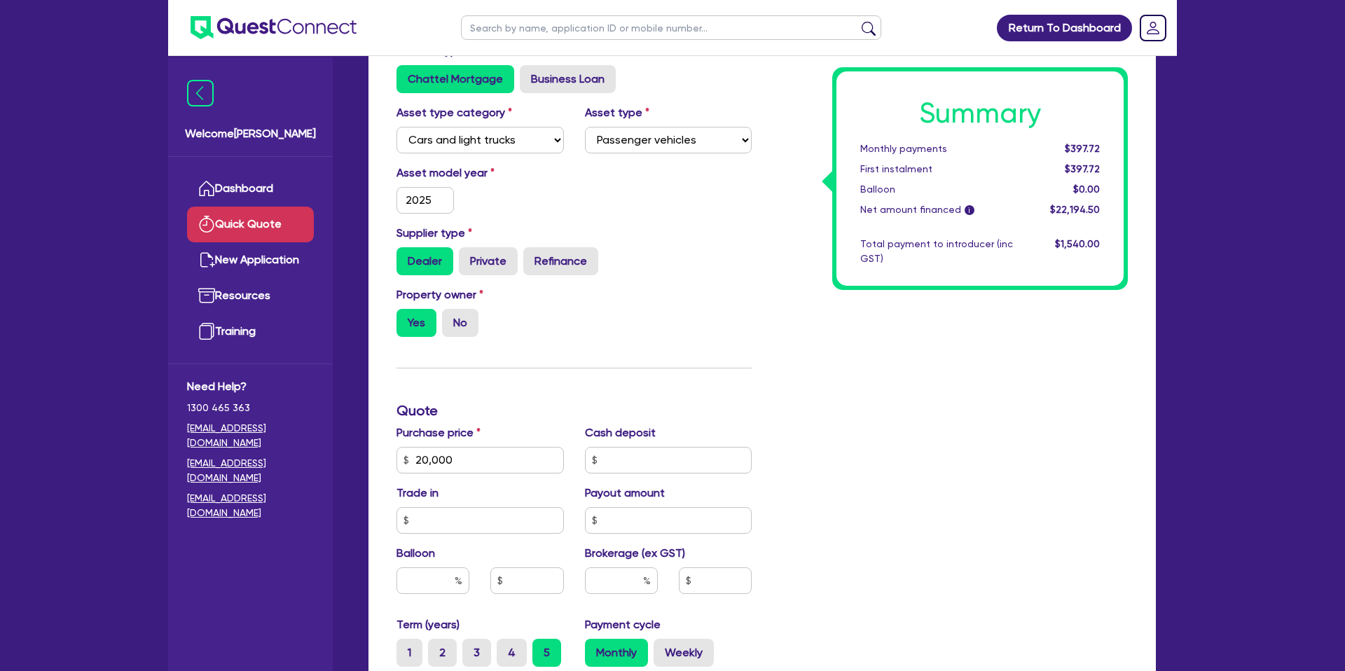
click at [722, 236] on div "Supplier type Dealer Private Refinance" at bounding box center [574, 250] width 376 height 50
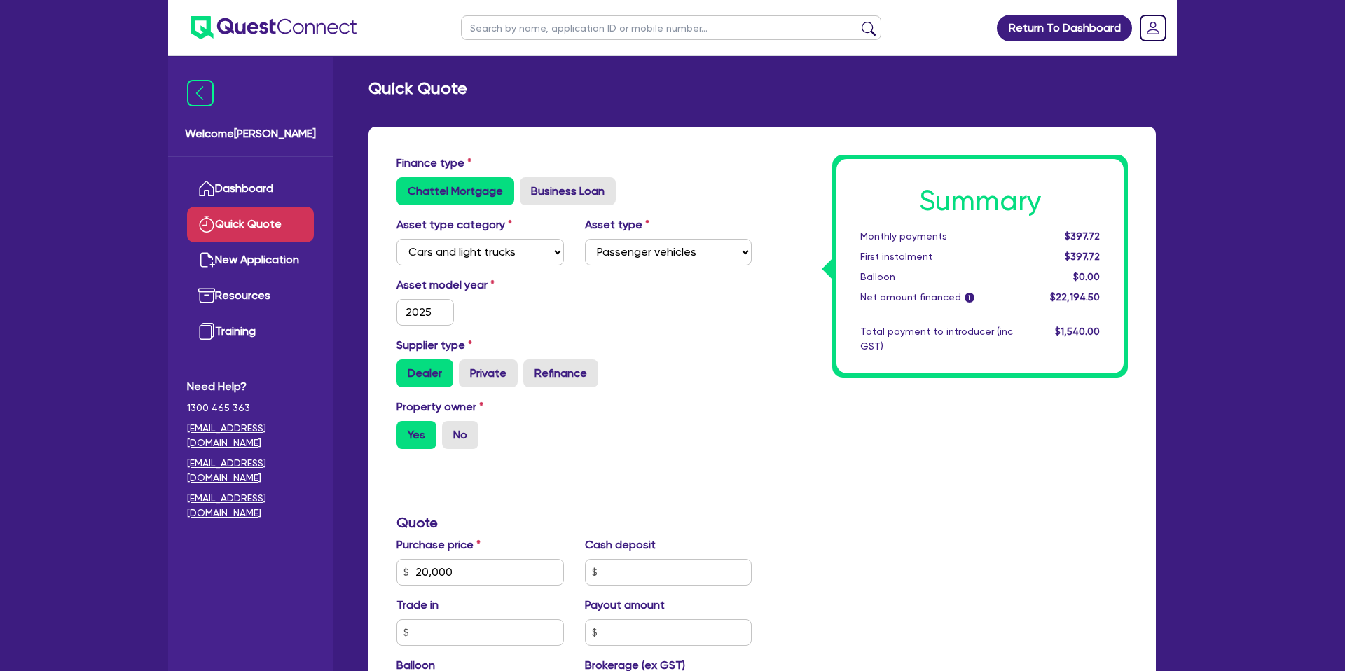
click at [550, 36] on input "text" at bounding box center [671, 27] width 420 height 25
type input "rose"
click at [272, 186] on link "Dashboard" at bounding box center [250, 189] width 127 height 36
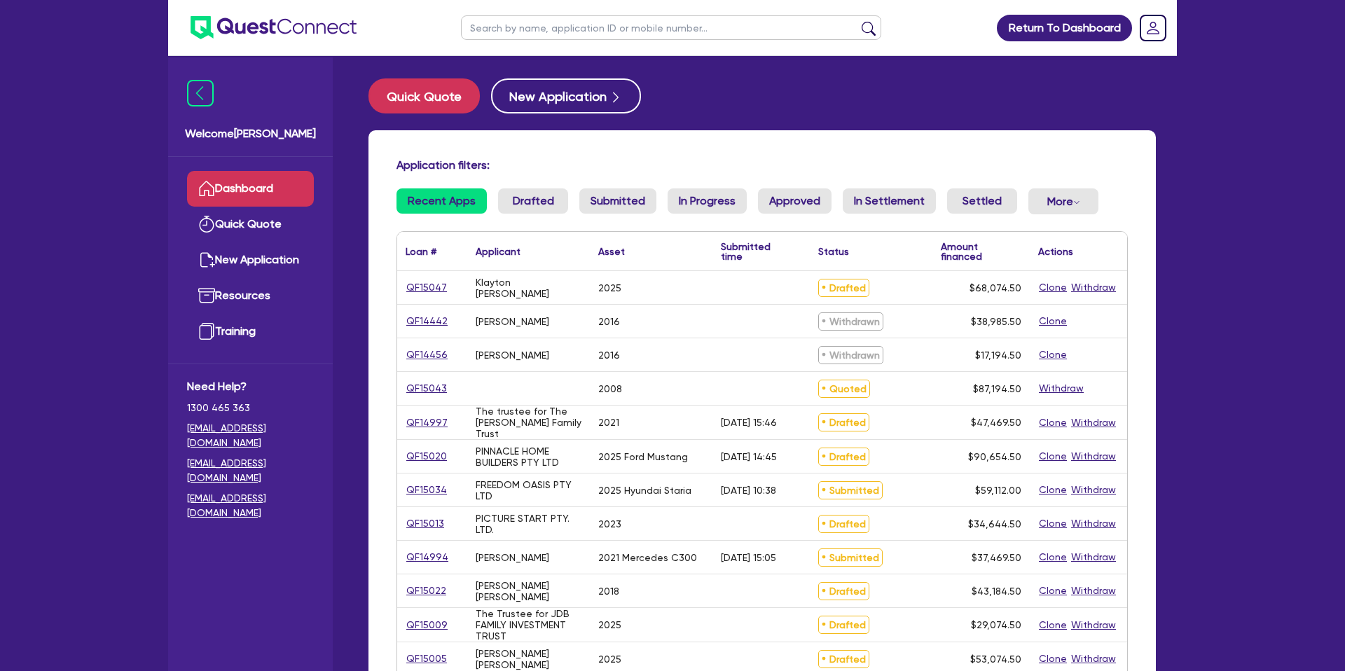
click at [493, 34] on input "text" at bounding box center [671, 27] width 420 height 25
click at [437, 488] on link "QF15034" at bounding box center [427, 490] width 42 height 16
select select "CARS_AND_LIGHT_TRUCKS"
select select "PASSENGER_VEHICLES"
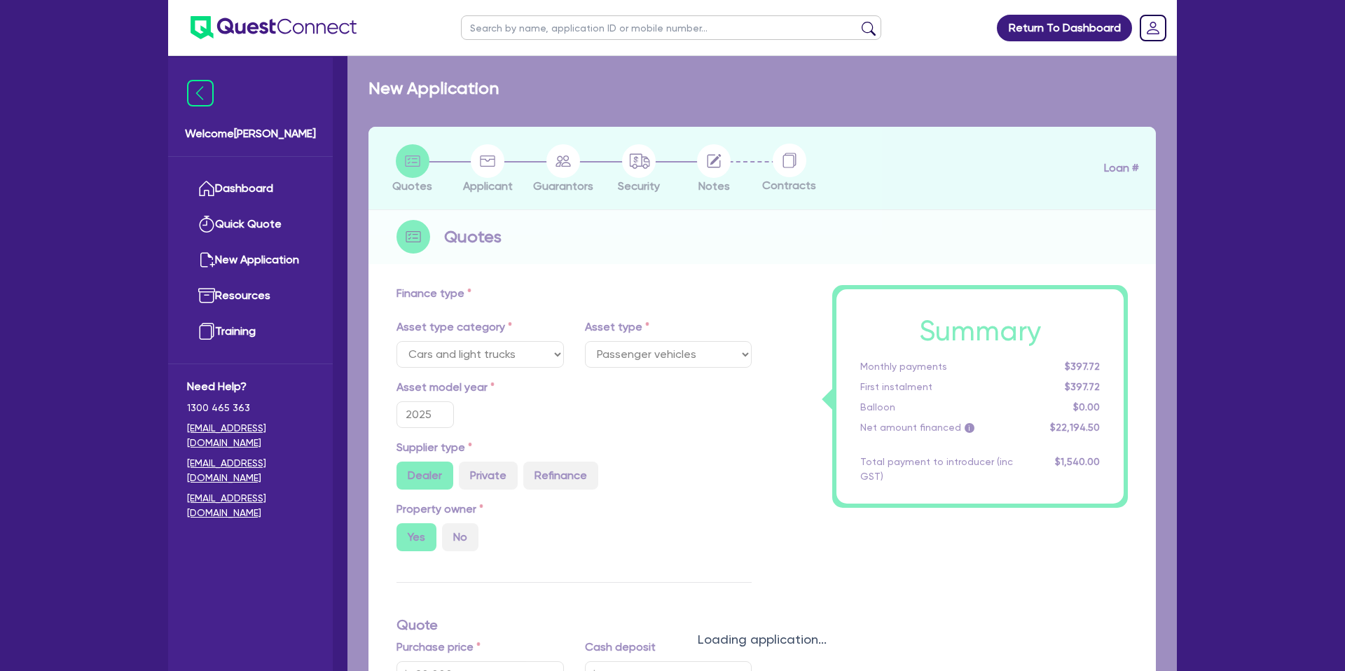
type input "57,000"
type input "30"
type input "17,100"
type input "4"
type input "2,364.48"
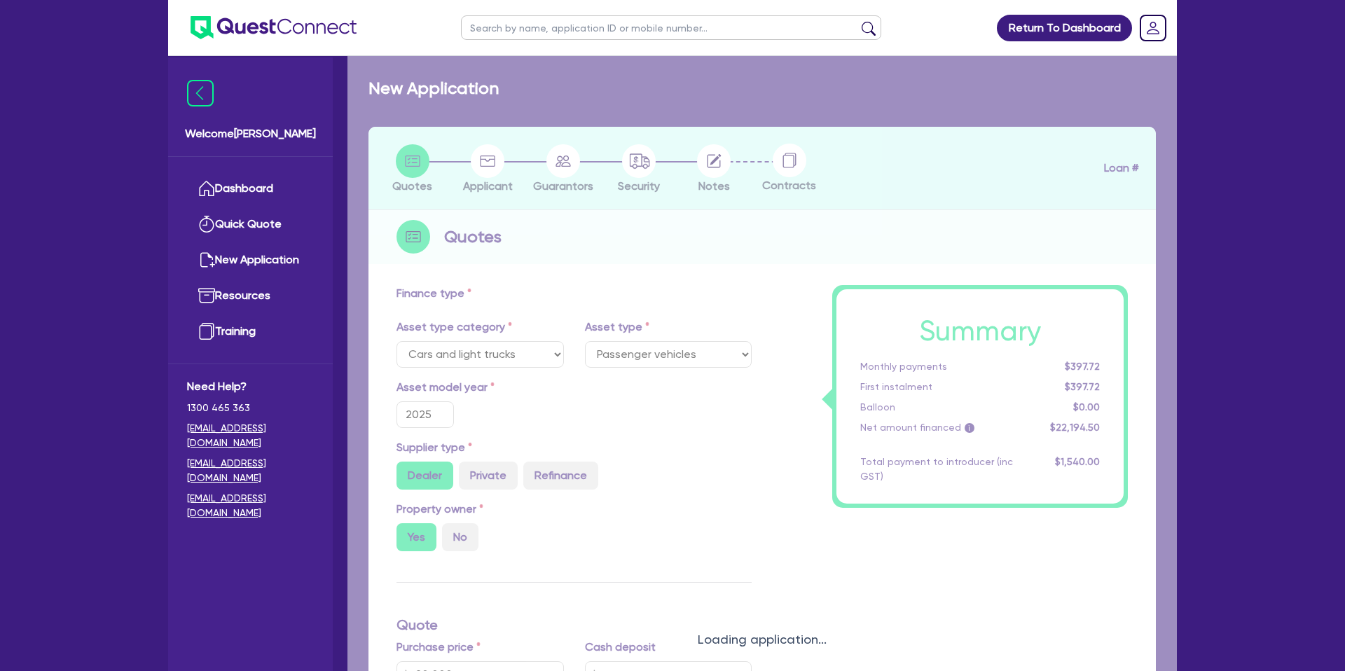
type input "12.95"
type input "1,325"
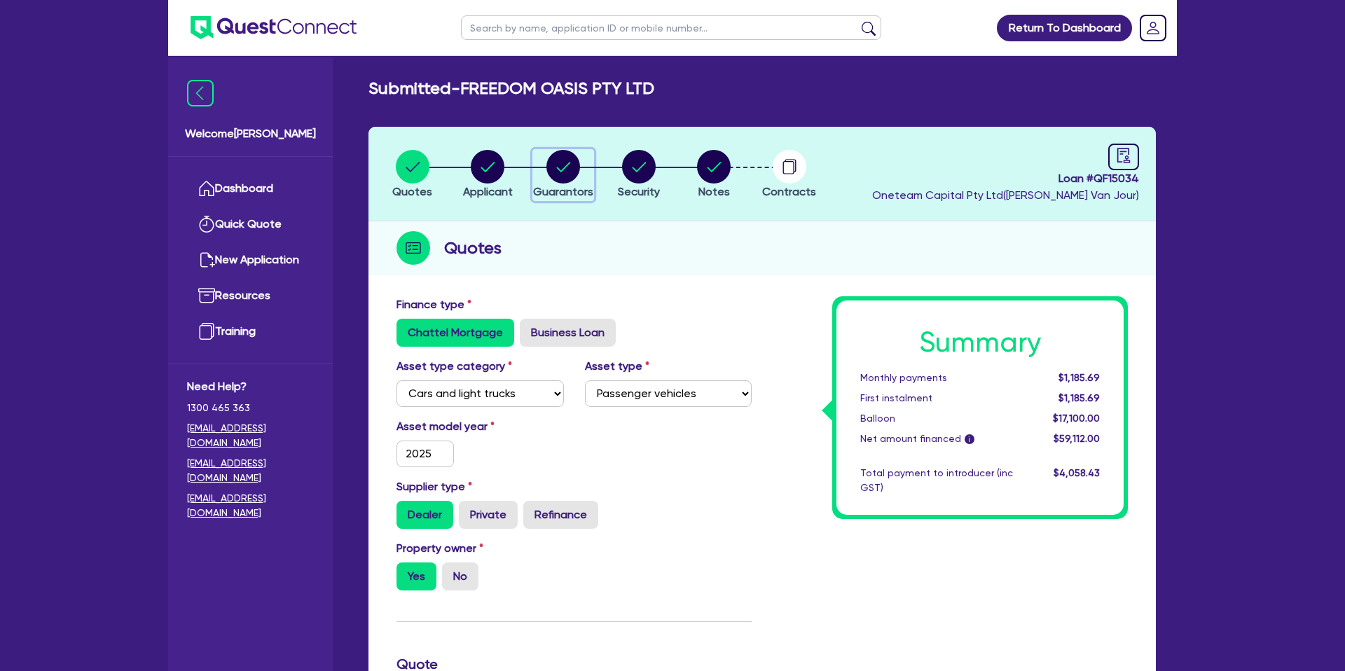
click at [560, 166] on circle "button" at bounding box center [563, 167] width 34 height 34
select select "MRS"
select select "QLD"
select select "DE_FACTO"
select select "PROPERTY"
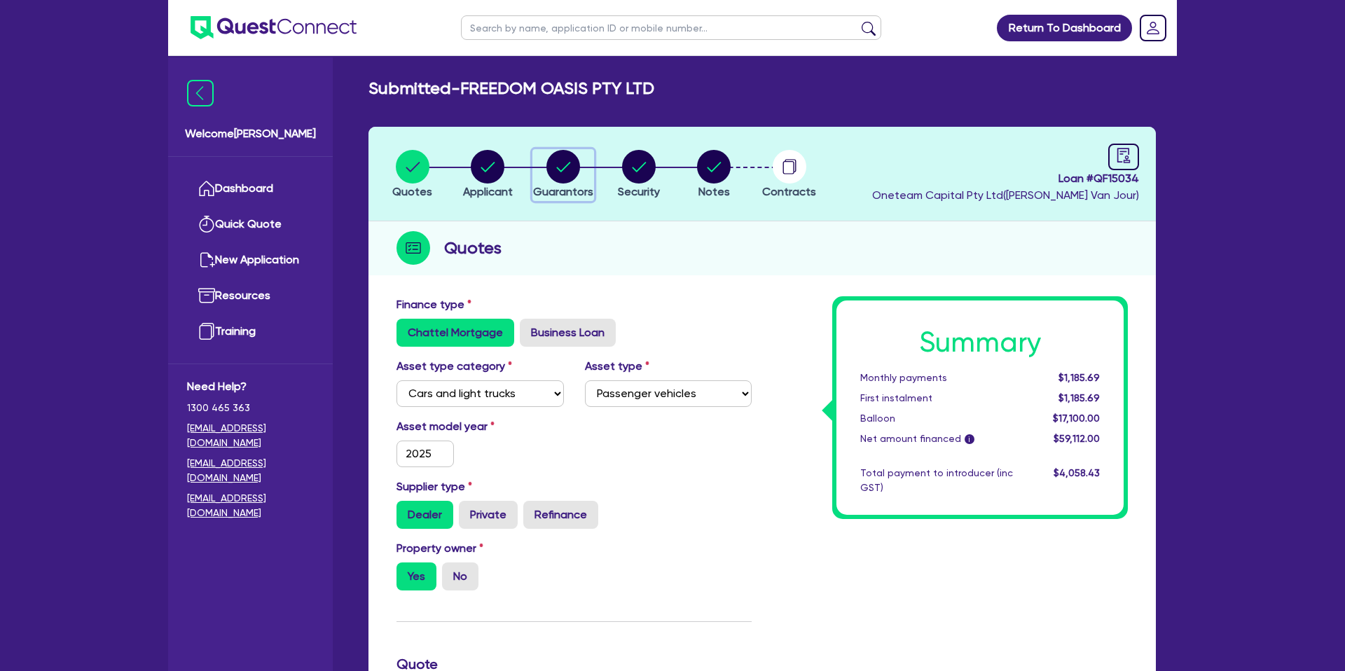
select select "CASH"
select select "VEHICLE"
select select "MORTGAGE"
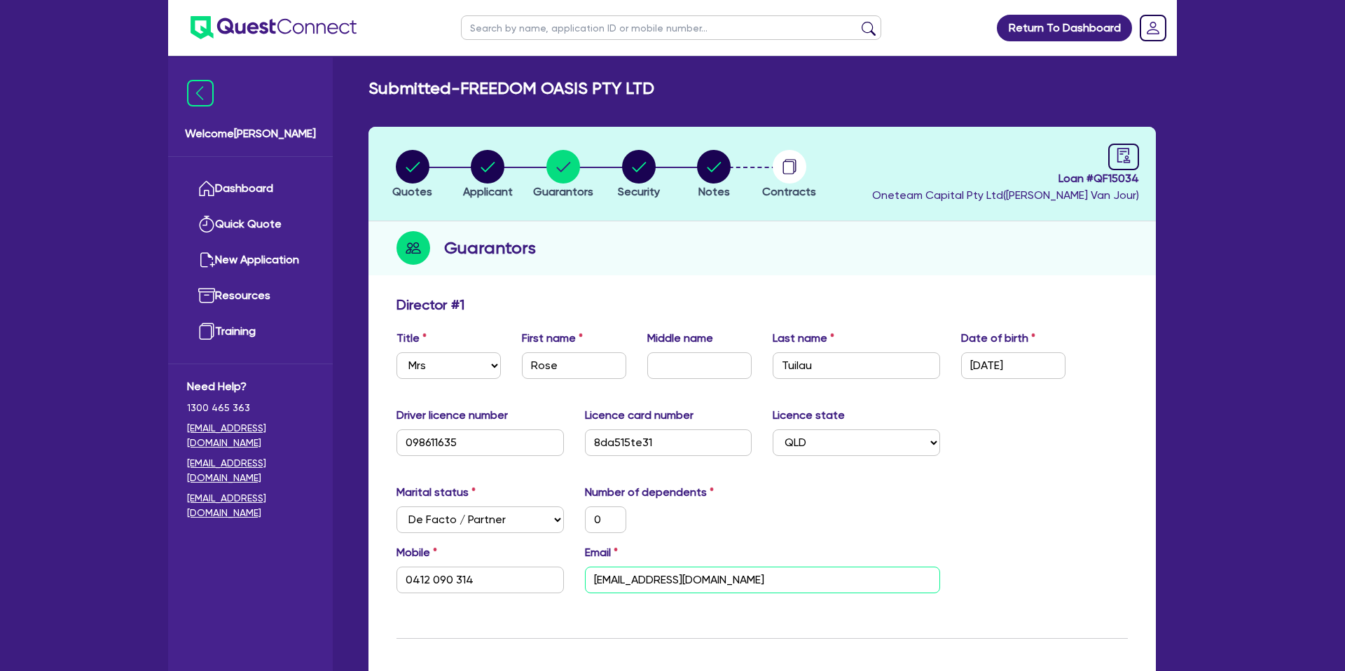
click at [679, 588] on input "rose.tuilau@hotmail.com" at bounding box center [762, 580] width 355 height 27
click at [497, 32] on input "text" at bounding box center [671, 27] width 420 height 25
type input "duncan"
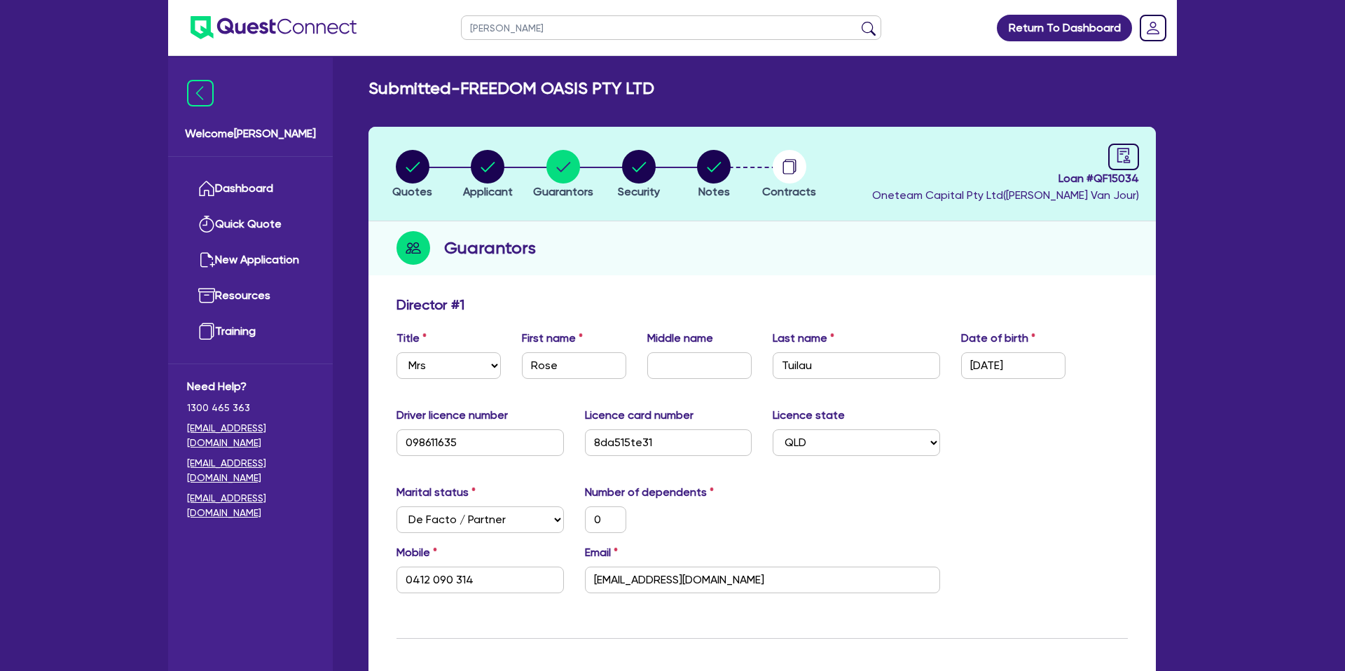
click button "submit" at bounding box center [868, 31] width 22 height 20
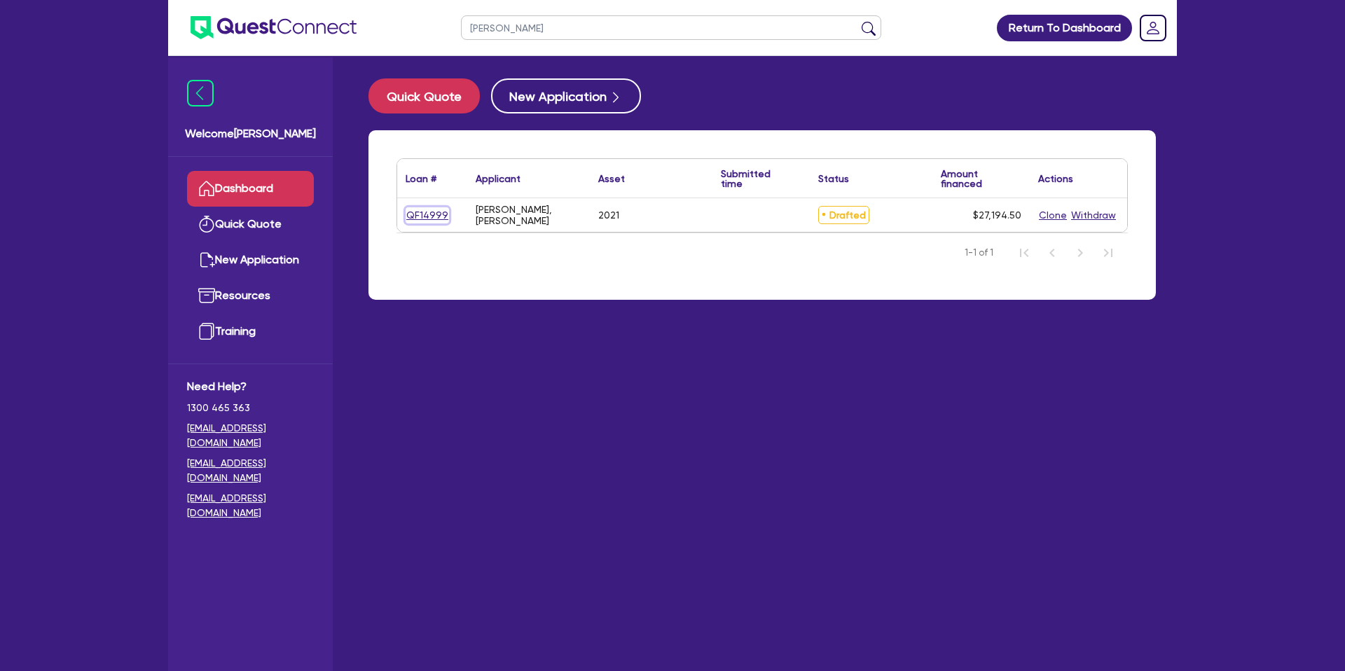
click at [432, 217] on link "QF14999" at bounding box center [427, 215] width 43 height 16
select select "CARS_AND_LIGHT_TRUCKS"
select select "PASSENGER_VEHICLES"
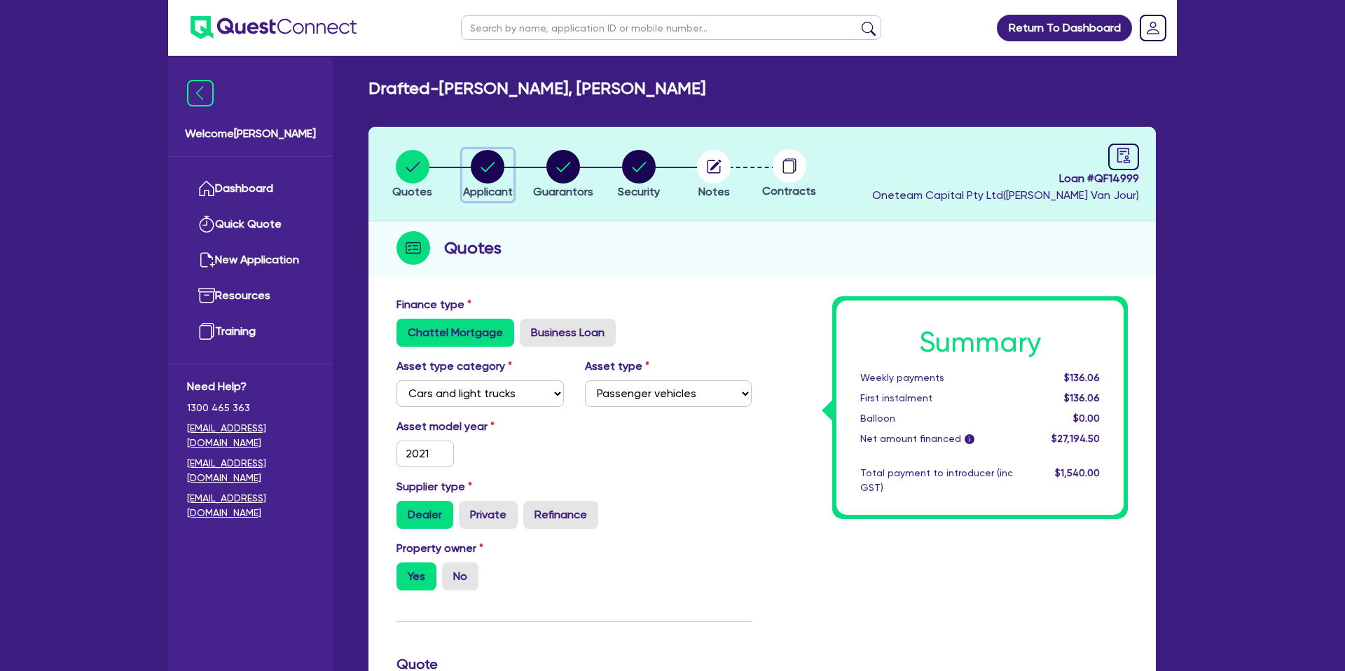
click at [495, 167] on circle "button" at bounding box center [488, 167] width 34 height 34
select select "SOLE_TRADER"
select select "BUILDING_CONSTRUCTION"
select select "TRADES_SERVICES_CONSUMERS"
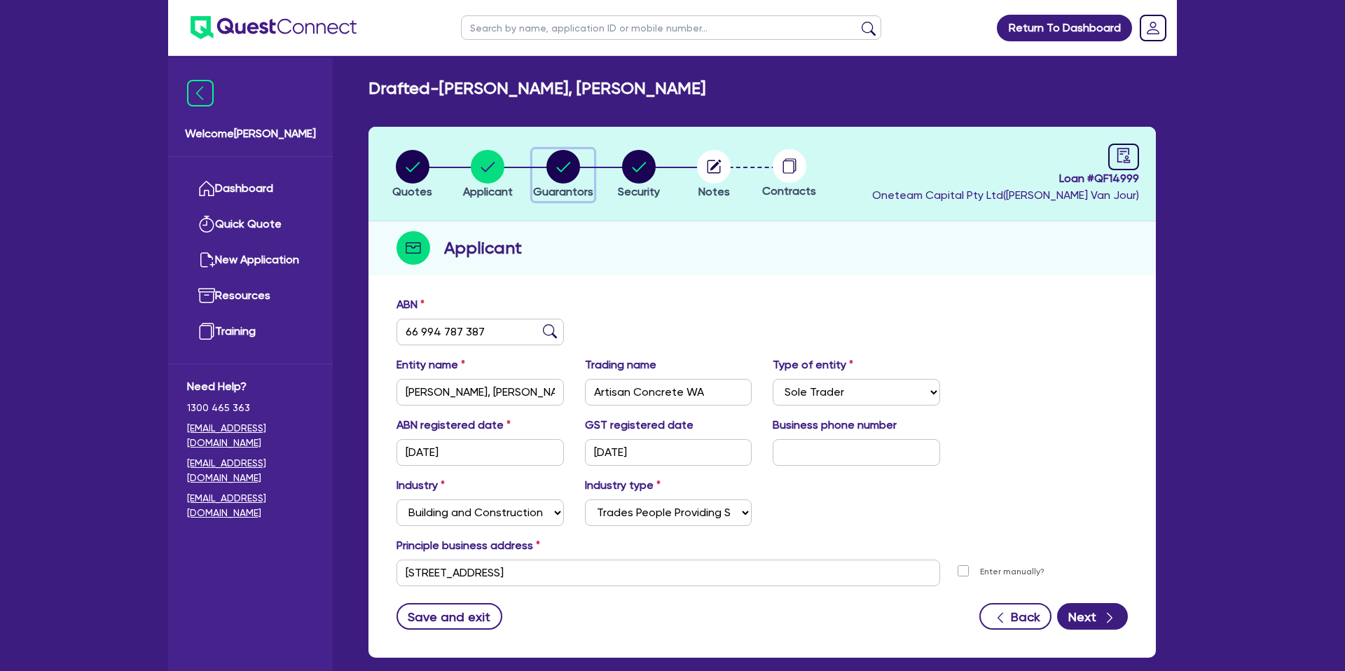
click at [560, 164] on circle "button" at bounding box center [563, 167] width 34 height 34
select select "MR"
select select "WA"
select select "DE_FACTO"
select select "PROPERTY"
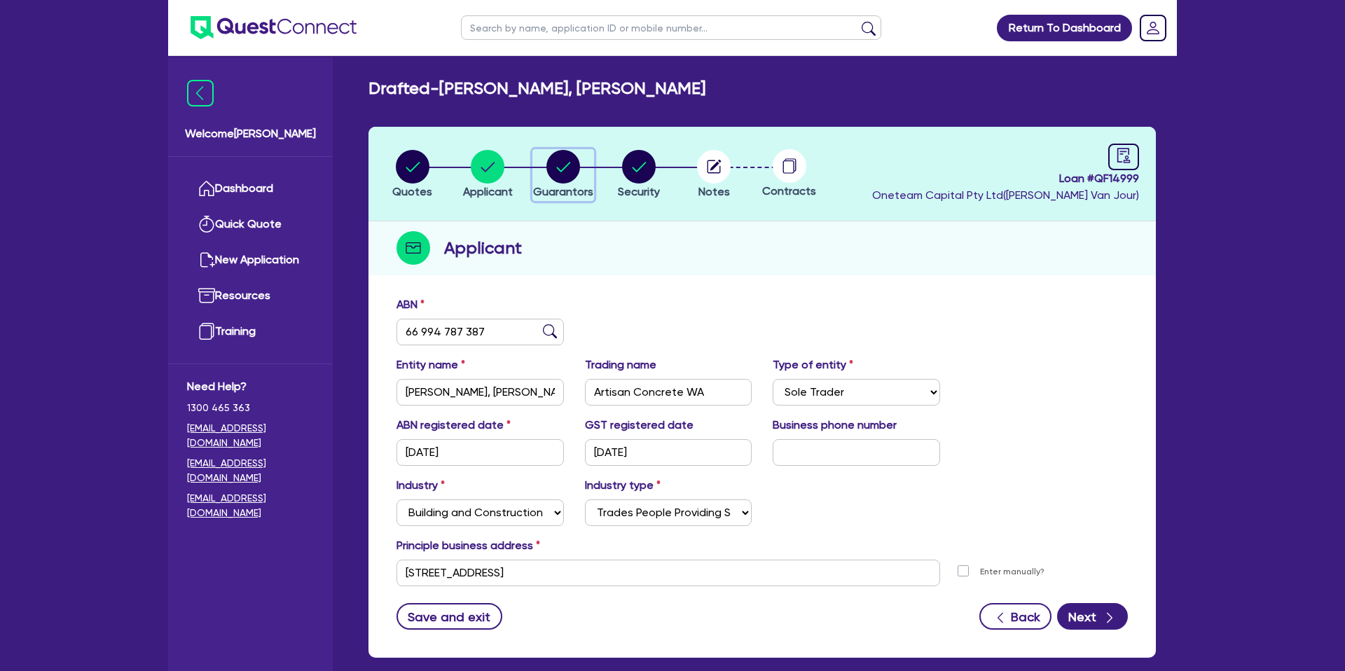
select select "CASH"
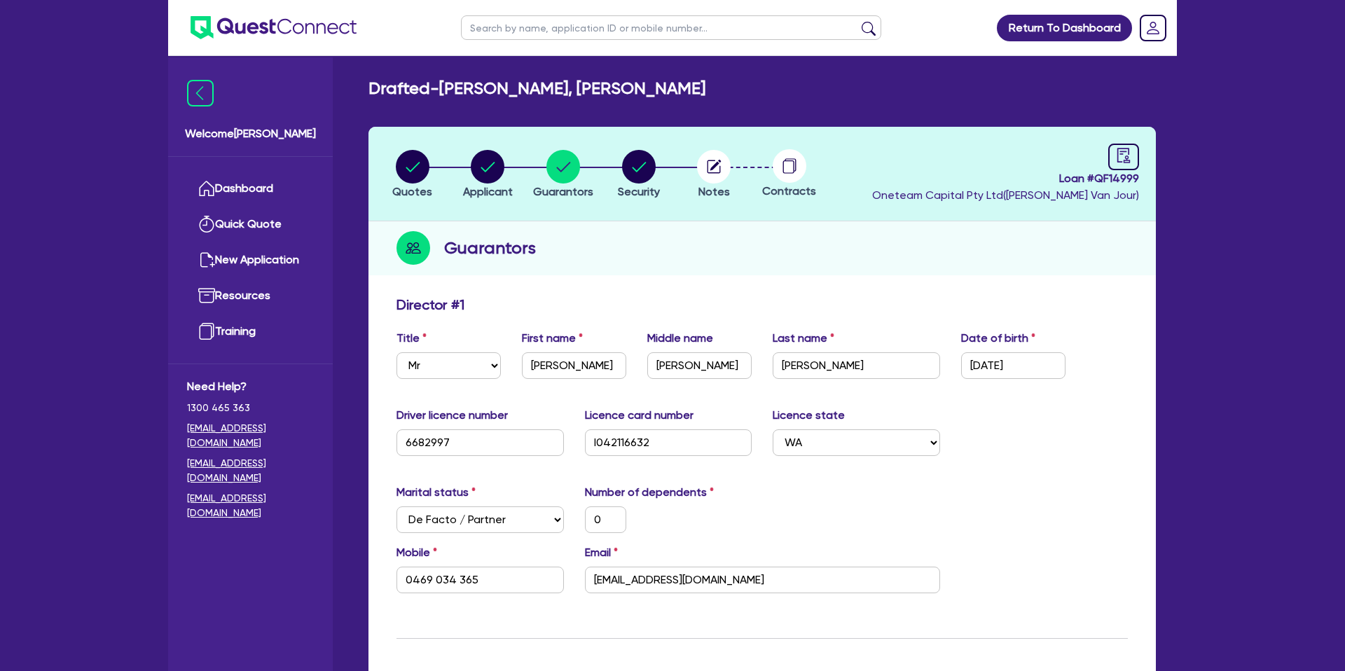
click at [656, 244] on div "Guarantors" at bounding box center [761, 248] width 787 height 54
click at [258, 205] on link "Dashboard" at bounding box center [250, 189] width 127 height 36
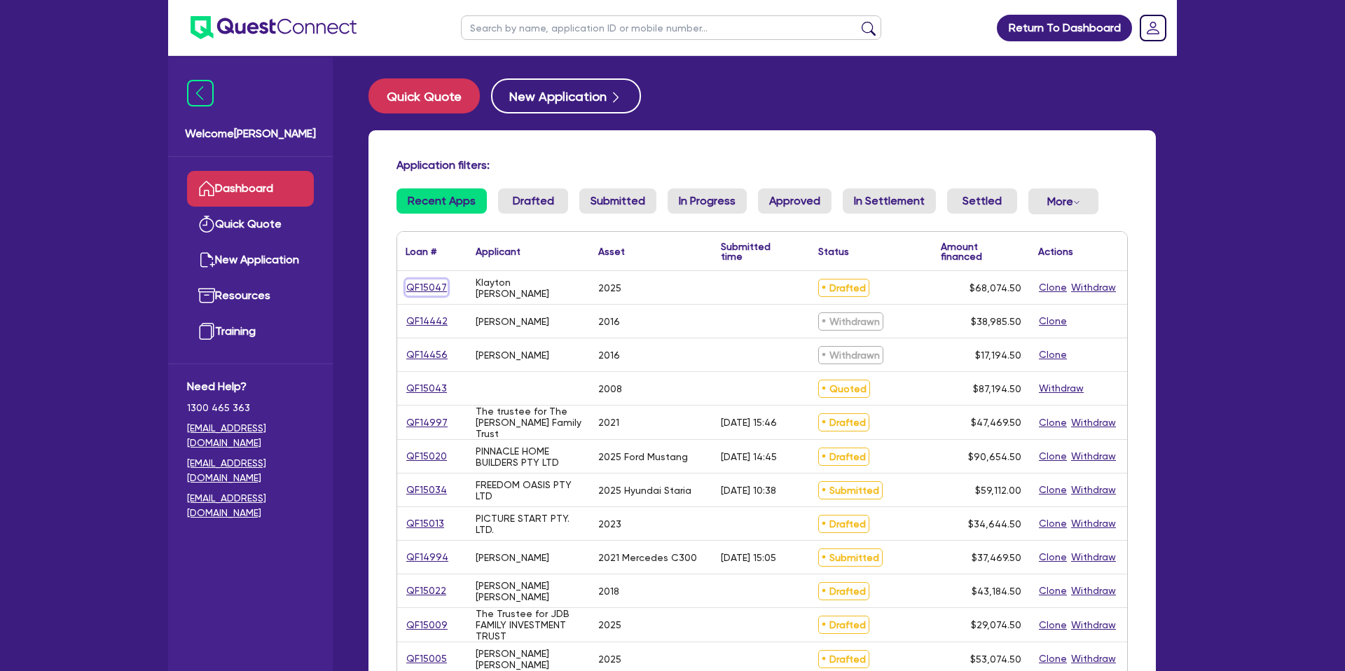
click at [438, 289] on link "QF15047" at bounding box center [427, 287] width 42 height 16
select select "CARS_AND_LIGHT_TRUCKS"
select select "PASSENGER_VEHICLES"
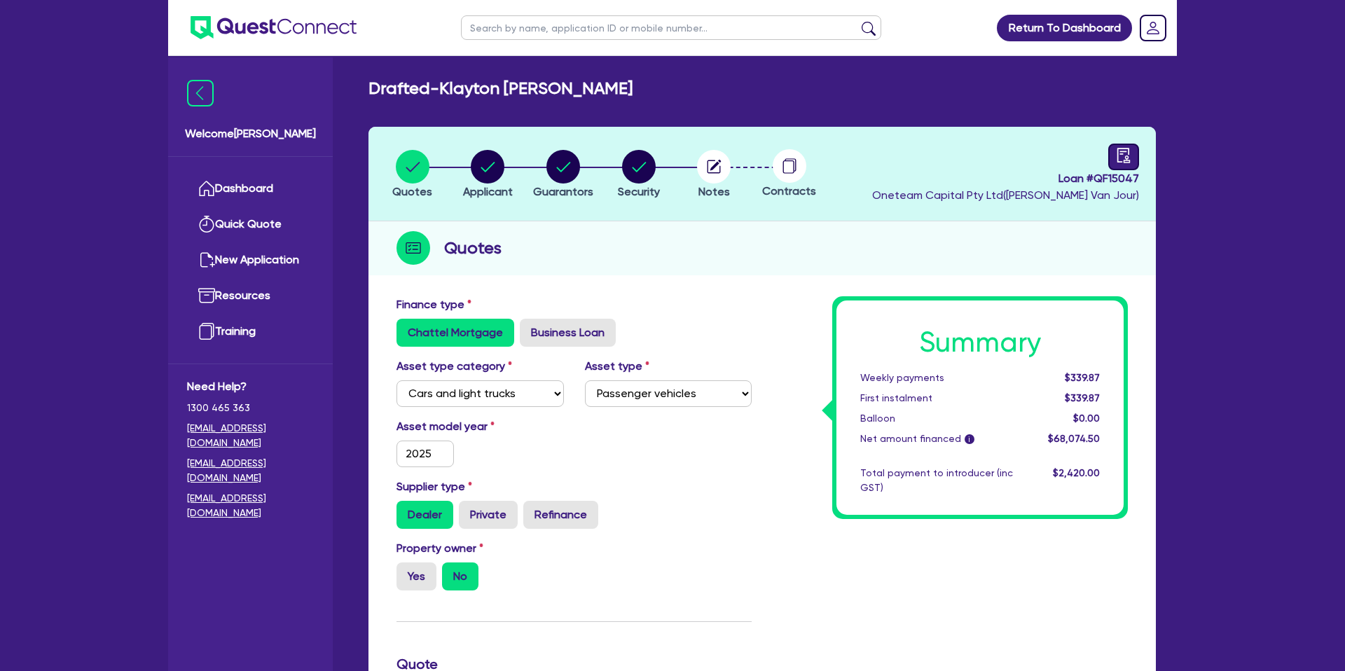
click at [1138, 159] on header "Quotes Applicant Guarantors Security Notes Contracts Loan # QF15047 Oneteam Cap…" at bounding box center [761, 174] width 787 height 95
drag, startPoint x: 1130, startPoint y: 158, endPoint x: 1073, endPoint y: 139, distance: 60.0
click at [1130, 158] on icon "audit" at bounding box center [1123, 155] width 15 height 15
select select "DRAFTED_NEW"
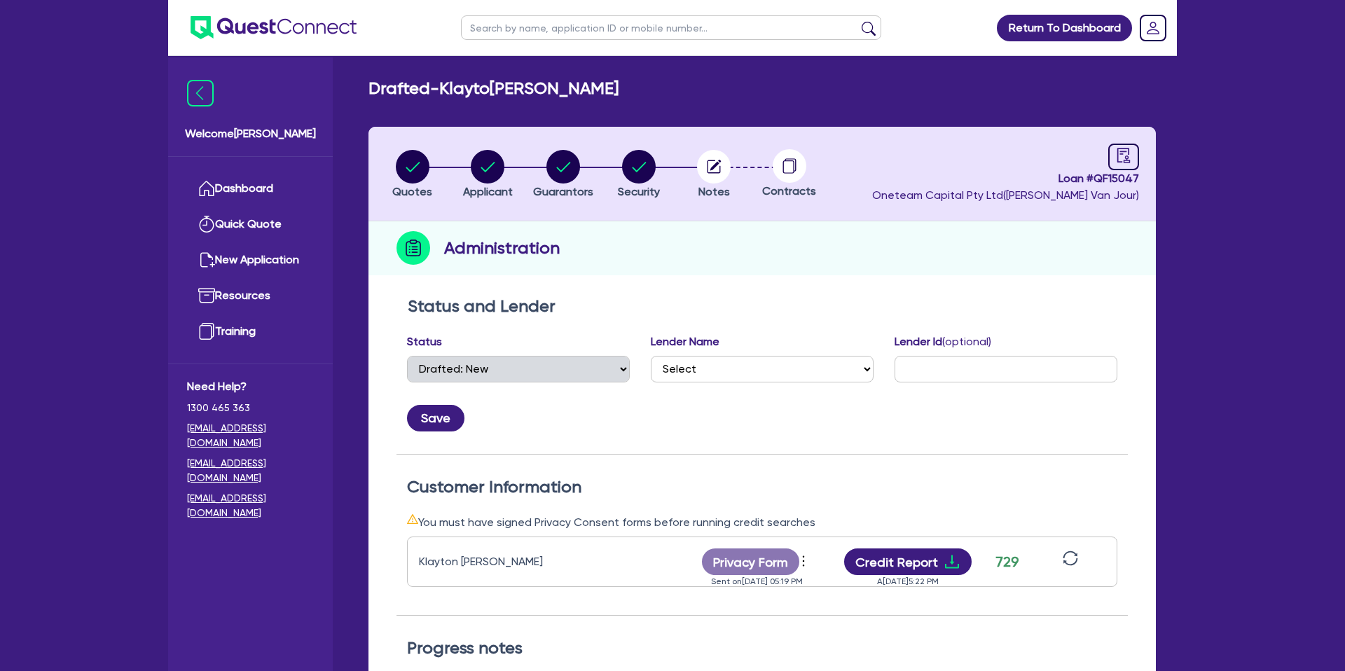
select select "DRAFTED_NEW"
click at [1130, 144] on link at bounding box center [1123, 157] width 31 height 27
click at [1119, 159] on icon "audit" at bounding box center [1123, 155] width 15 height 15
click at [736, 155] on li "Notes" at bounding box center [714, 173] width 76 height 49
drag, startPoint x: 712, startPoint y: 161, endPoint x: 792, endPoint y: 162, distance: 79.9
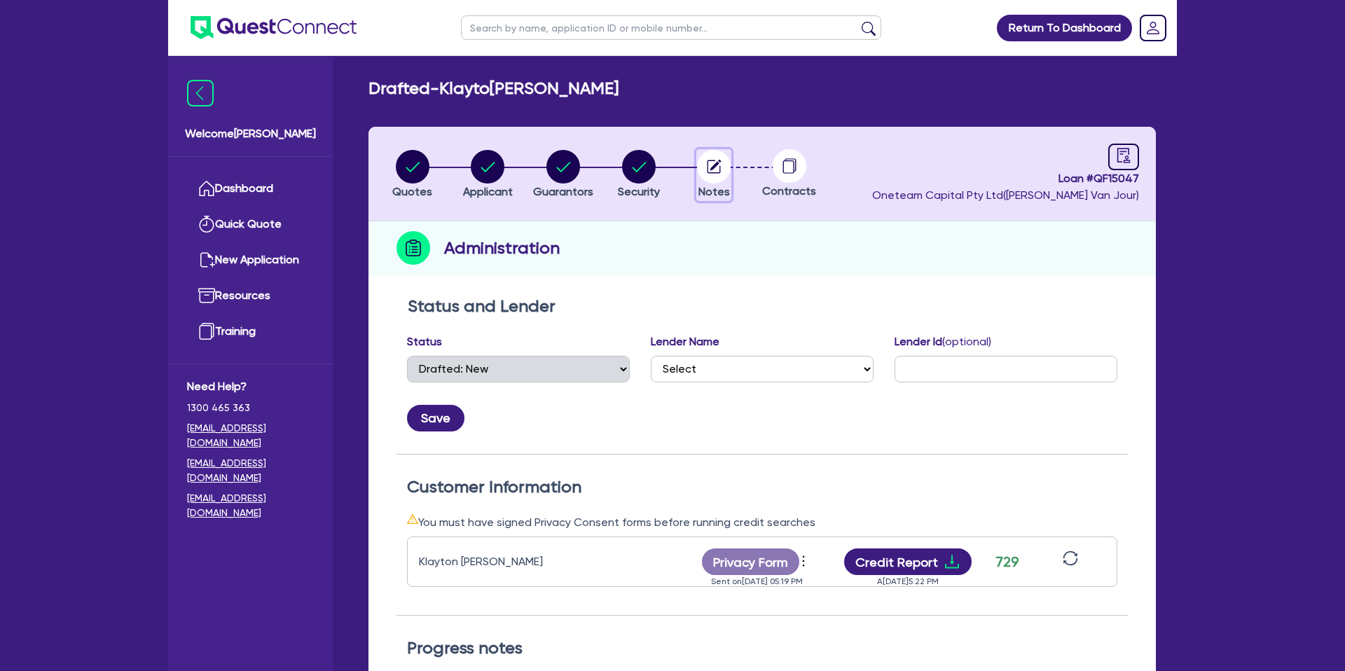
click at [740, 160] on li "Notes" at bounding box center [714, 173] width 76 height 49
click at [796, 160] on circle at bounding box center [790, 166] width 34 height 34
click at [623, 161] on div "button" at bounding box center [639, 167] width 42 height 34
select select "CARS_AND_LIGHT_TRUCKS"
select select "PASSENGER_VEHICLES"
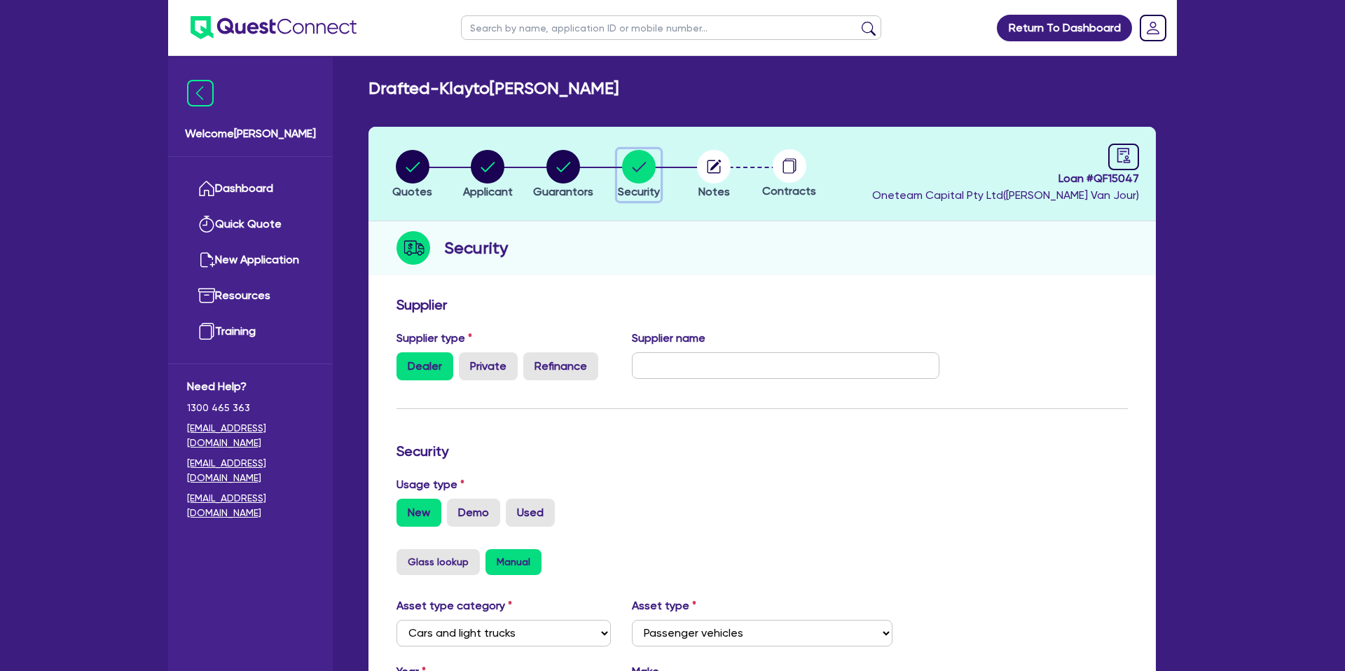
scroll to position [407, 0]
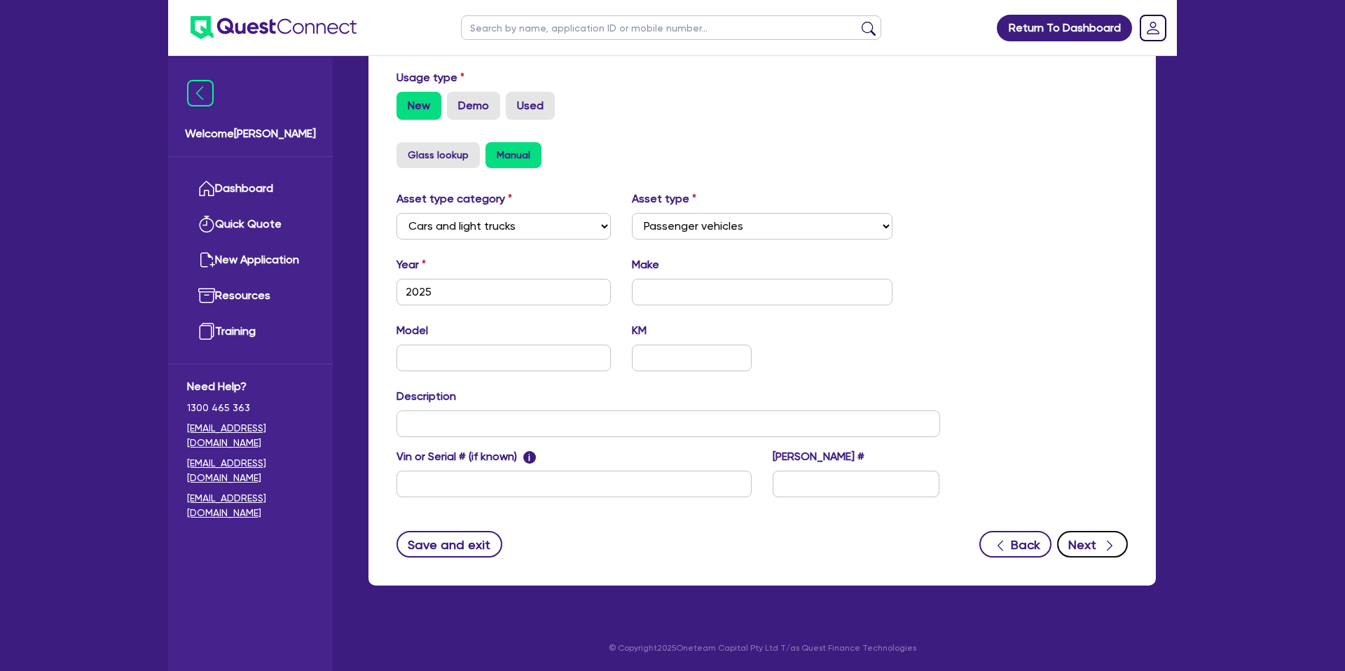
click at [1090, 546] on button "Next" at bounding box center [1092, 544] width 71 height 27
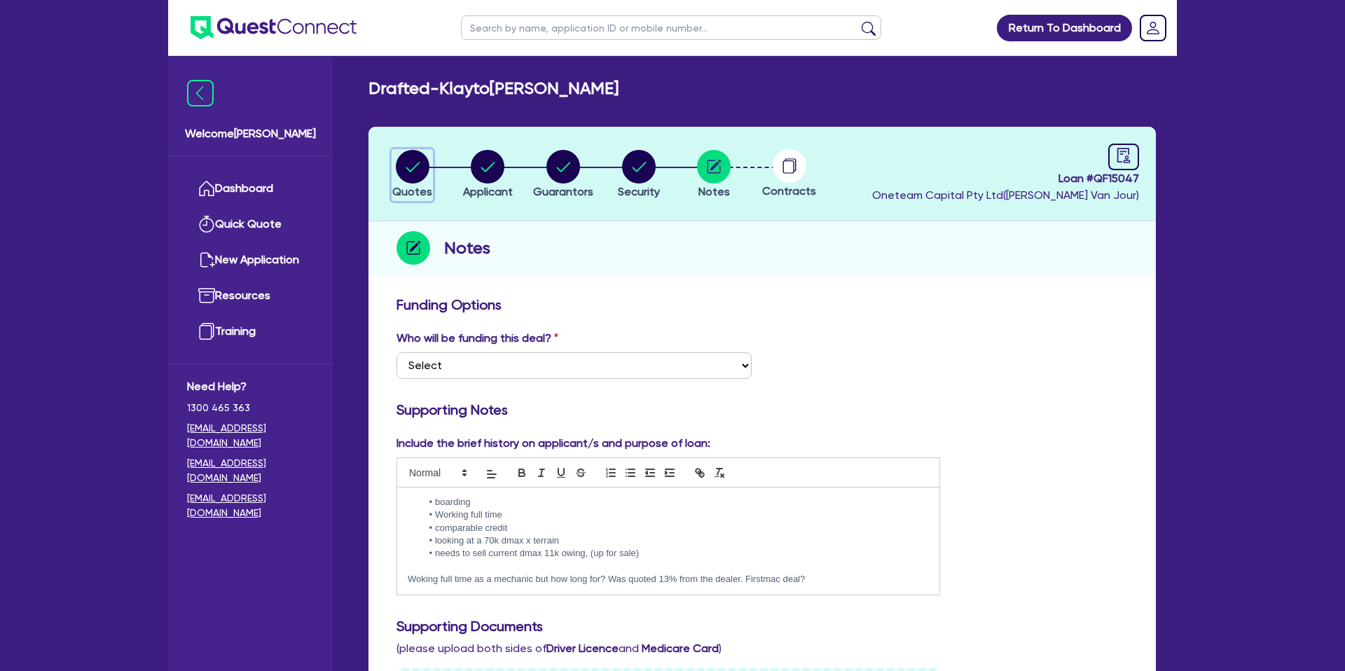
click at [402, 157] on circle "button" at bounding box center [413, 167] width 34 height 34
select select "CARS_AND_LIGHT_TRUCKS"
select select "PASSENGER_VEHICLES"
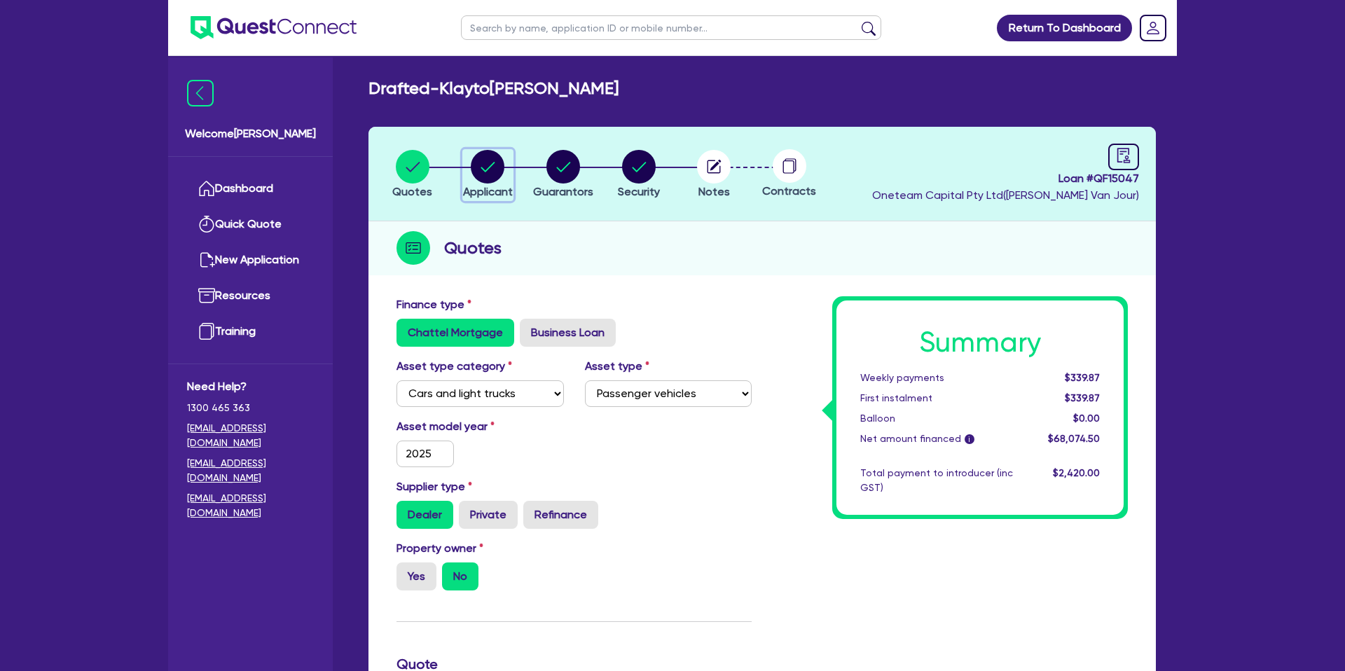
click at [488, 175] on circle "button" at bounding box center [488, 167] width 34 height 34
select select "SOLE_TRADER"
select select "BUILDING_CONSTRUCTION"
select select "TRADES_SERVICES_CONSUMERS"
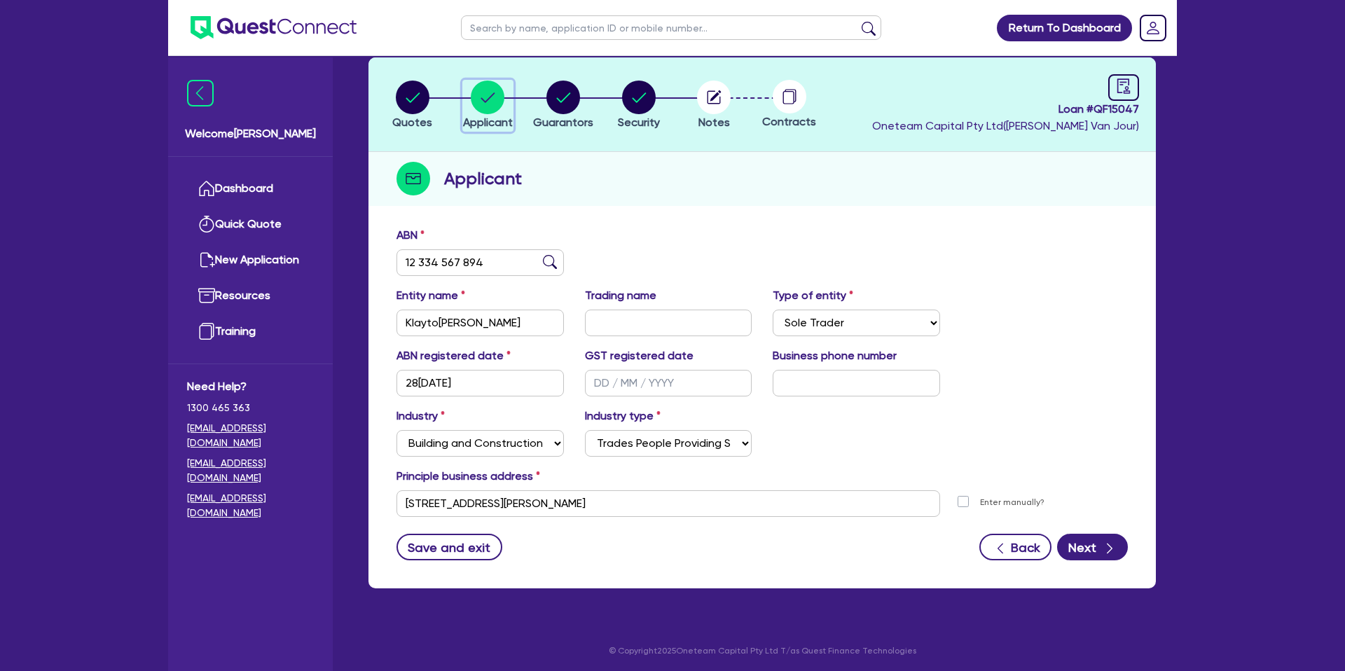
scroll to position [72, 0]
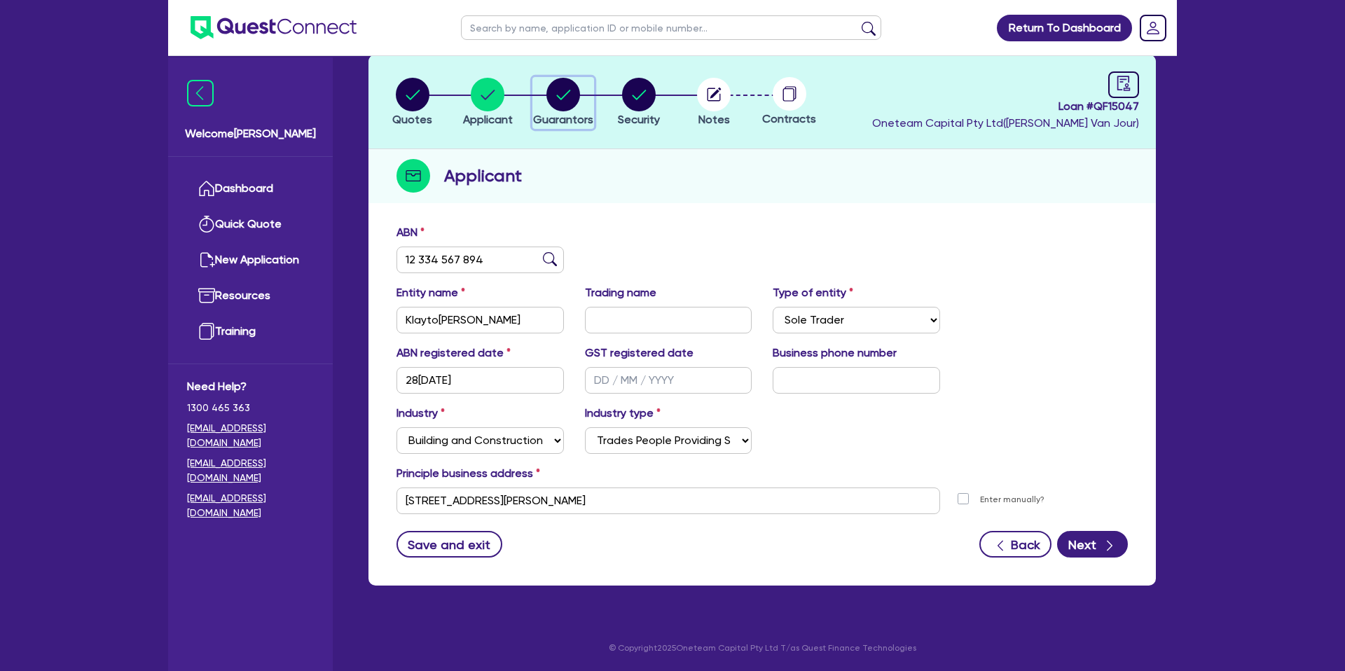
click at [550, 95] on circle "button" at bounding box center [563, 95] width 34 height 34
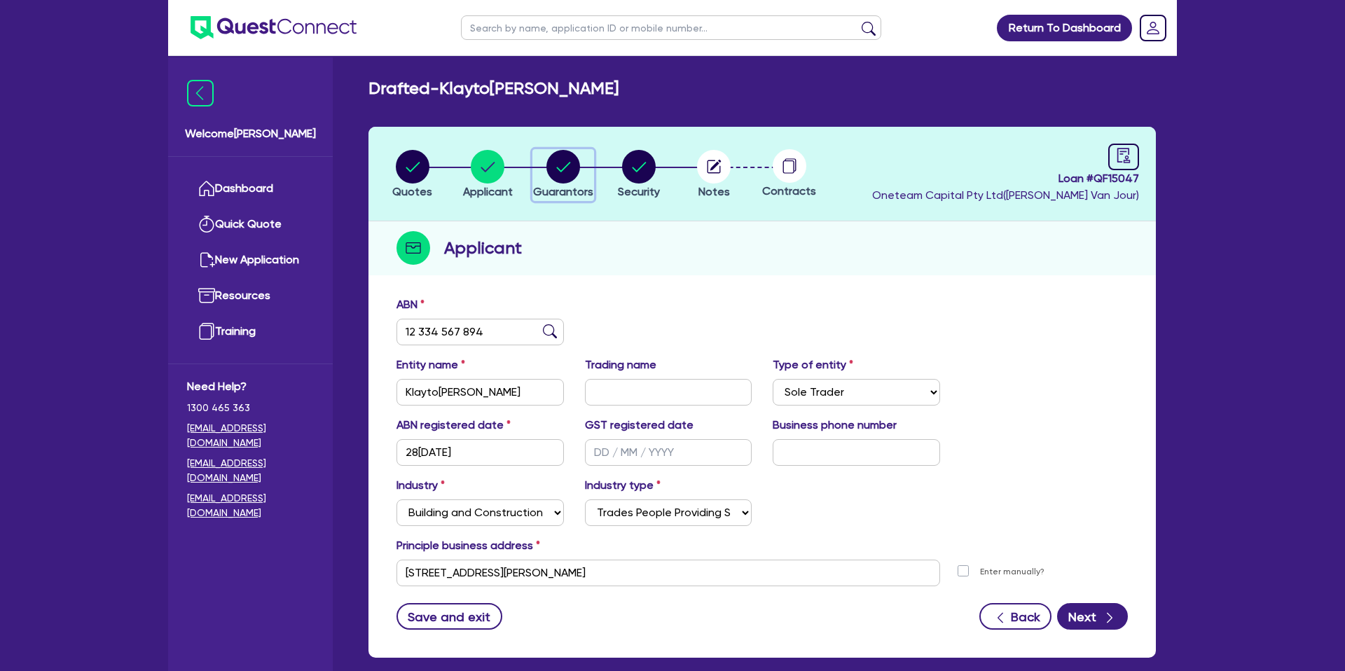
select select "MR"
select select "QLD"
select select "SINGLE"
select select "CASH"
select select "VEHICLE"
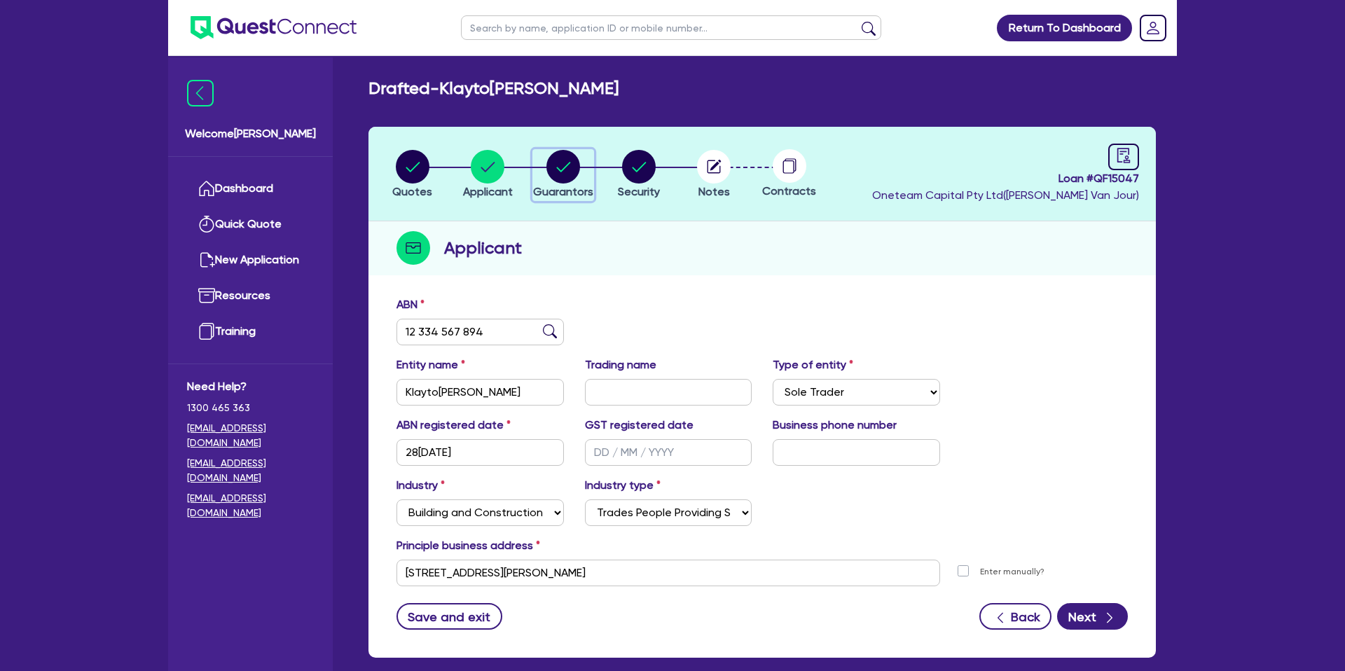
select select "PERSONAL_LOAN"
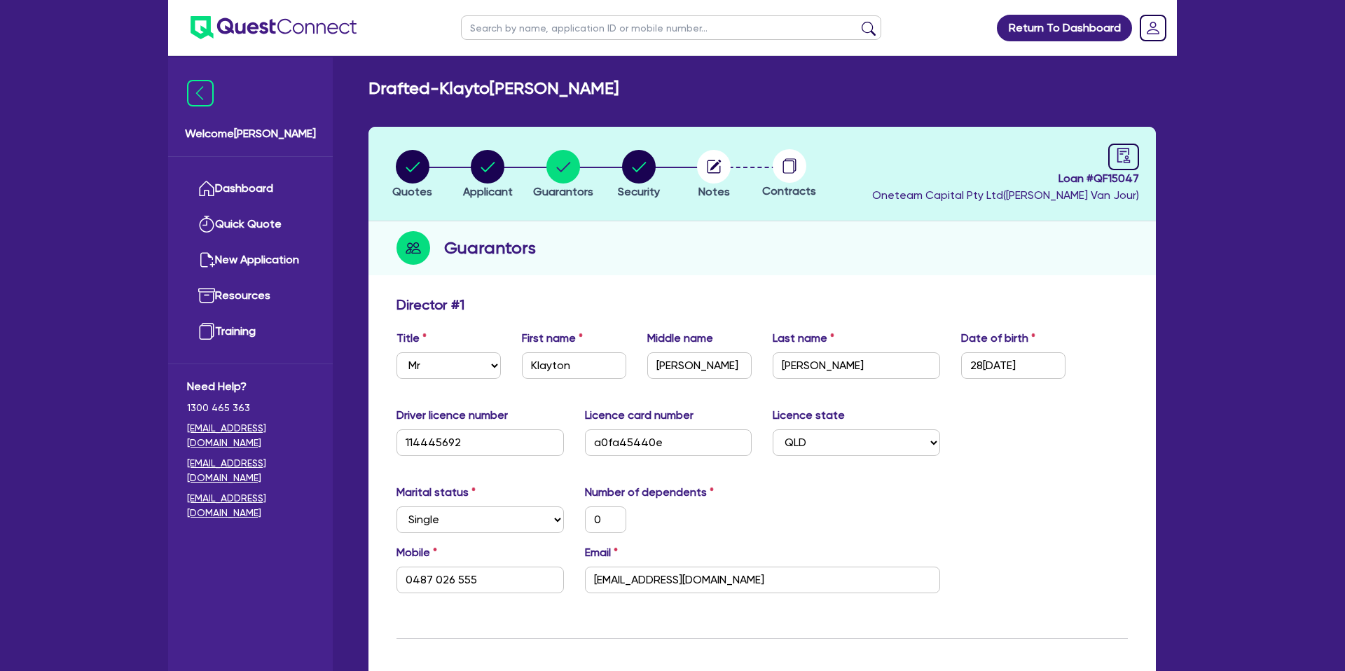
drag, startPoint x: 686, startPoint y: 308, endPoint x: 691, endPoint y: 301, distance: 8.5
click at [691, 301] on div "Director # 1" at bounding box center [762, 307] width 752 height 22
click at [441, 583] on input "0487 026 555" at bounding box center [479, 580] width 167 height 27
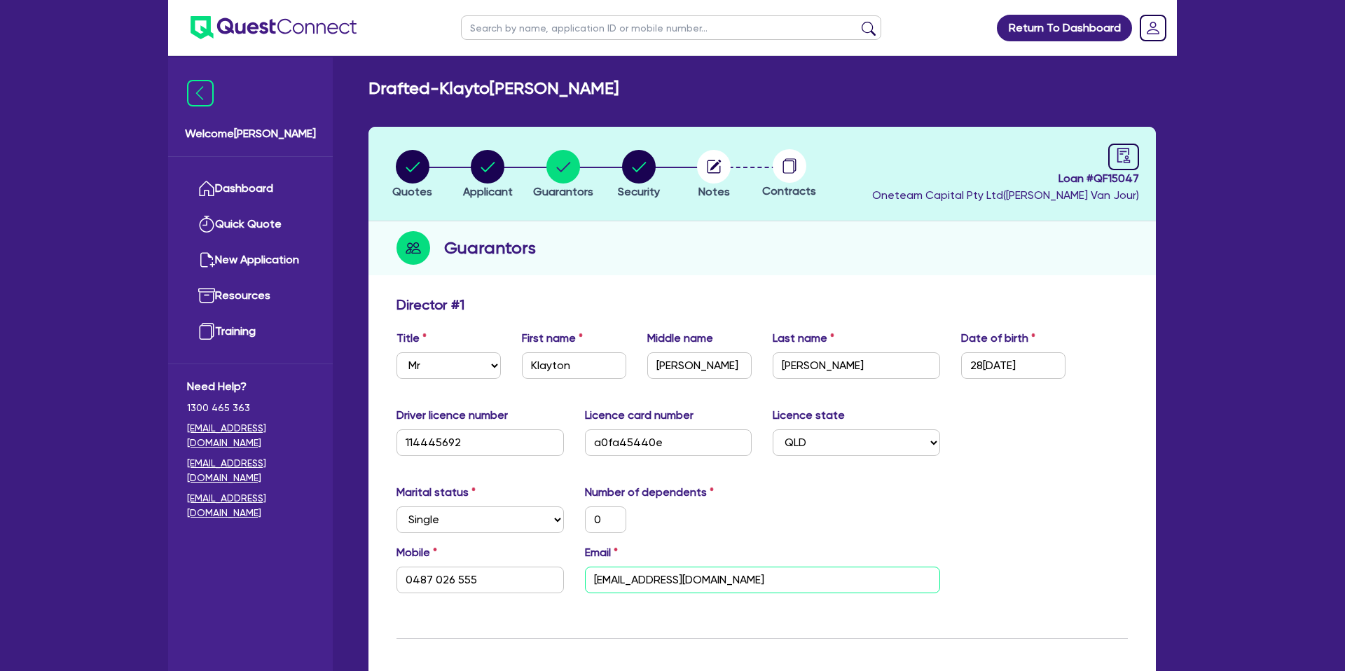
click at [669, 587] on input "[EMAIL_ADDRESS][DOMAIN_NAME]" at bounding box center [762, 580] width 355 height 27
drag, startPoint x: 1097, startPoint y: 148, endPoint x: 1111, endPoint y: 154, distance: 15.1
click at [1108, 151] on div "Loan # QF15047 Oneteam Capital Pty Ltd ( [PERSON_NAME] )" at bounding box center [1005, 174] width 267 height 60
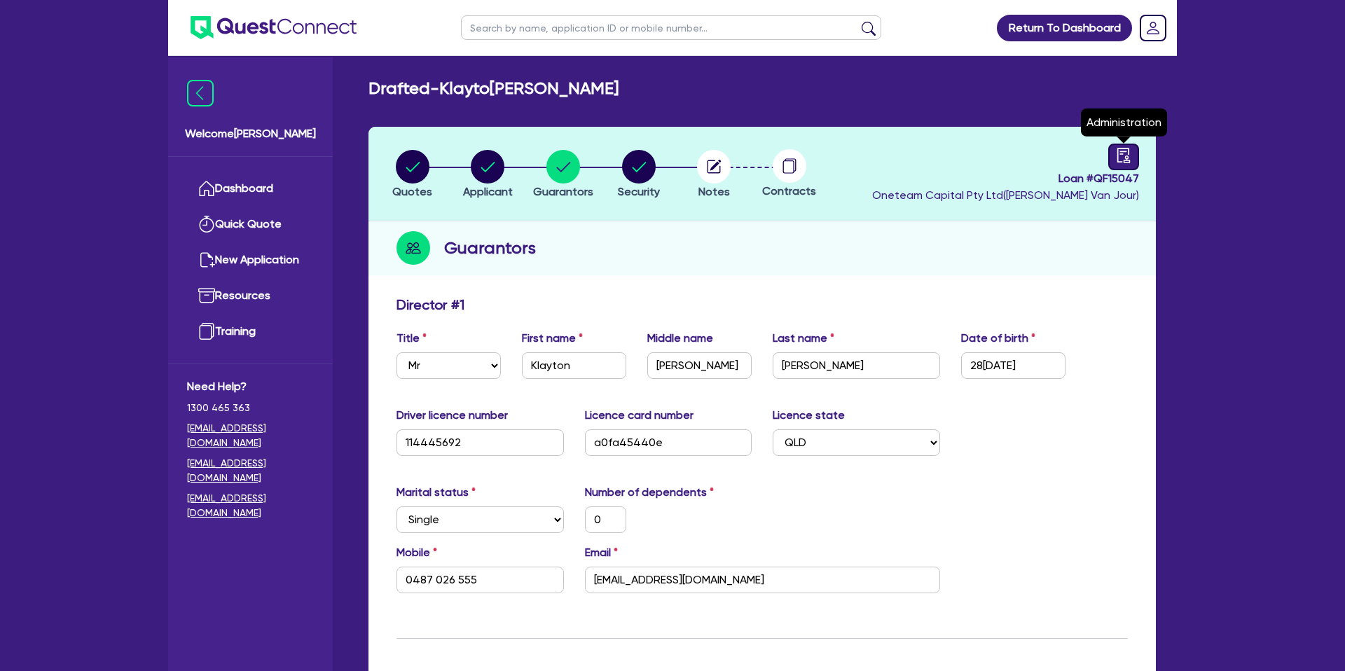
click at [1112, 154] on link at bounding box center [1123, 157] width 31 height 27
select select "DRAFTED_NEW"
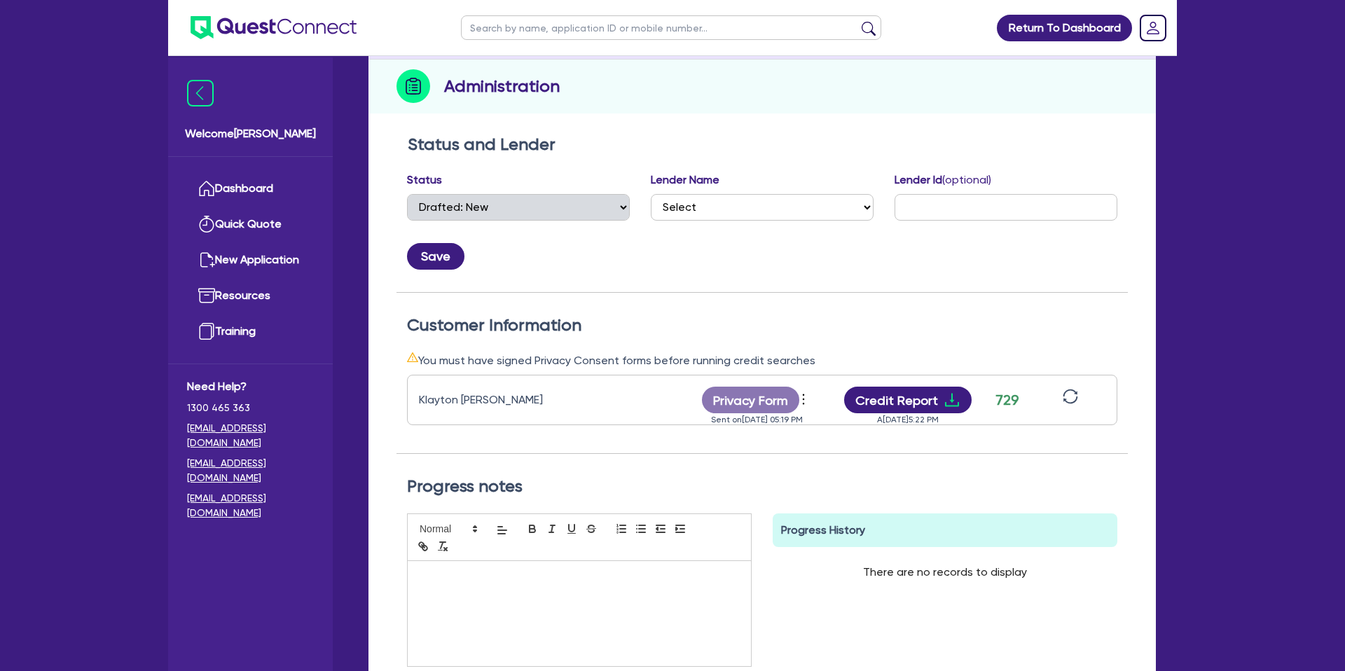
scroll to position [163, 0]
click at [955, 397] on icon "download" at bounding box center [951, 399] width 17 height 17
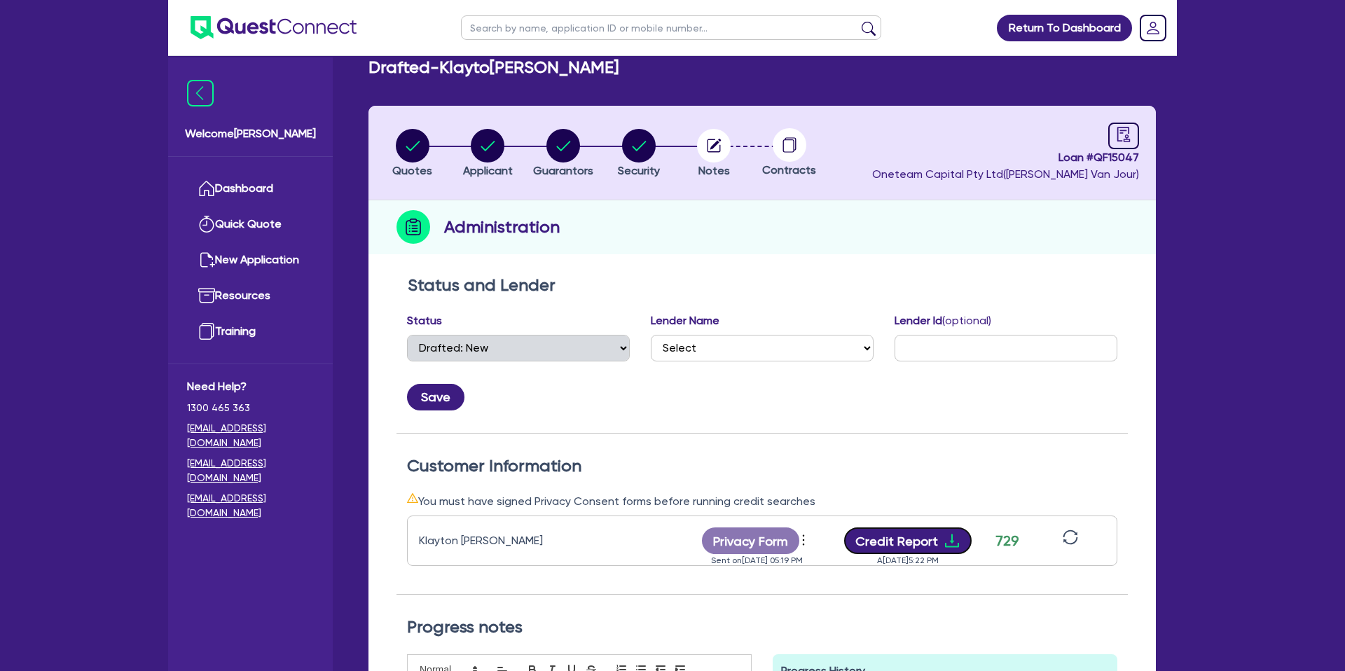
scroll to position [0, 0]
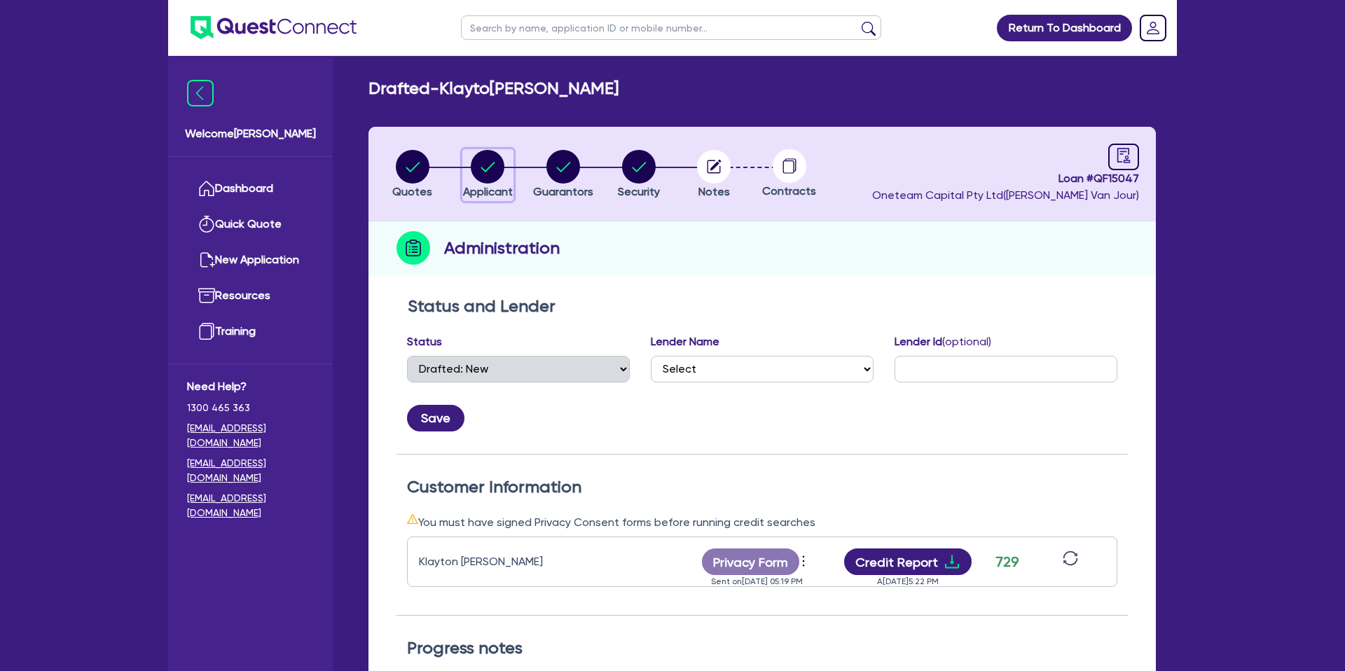
click at [491, 162] on circle "button" at bounding box center [488, 167] width 34 height 34
select select "SOLE_TRADER"
select select "BUILDING_CONSTRUCTION"
select select "TRADES_SERVICES_CONSUMERS"
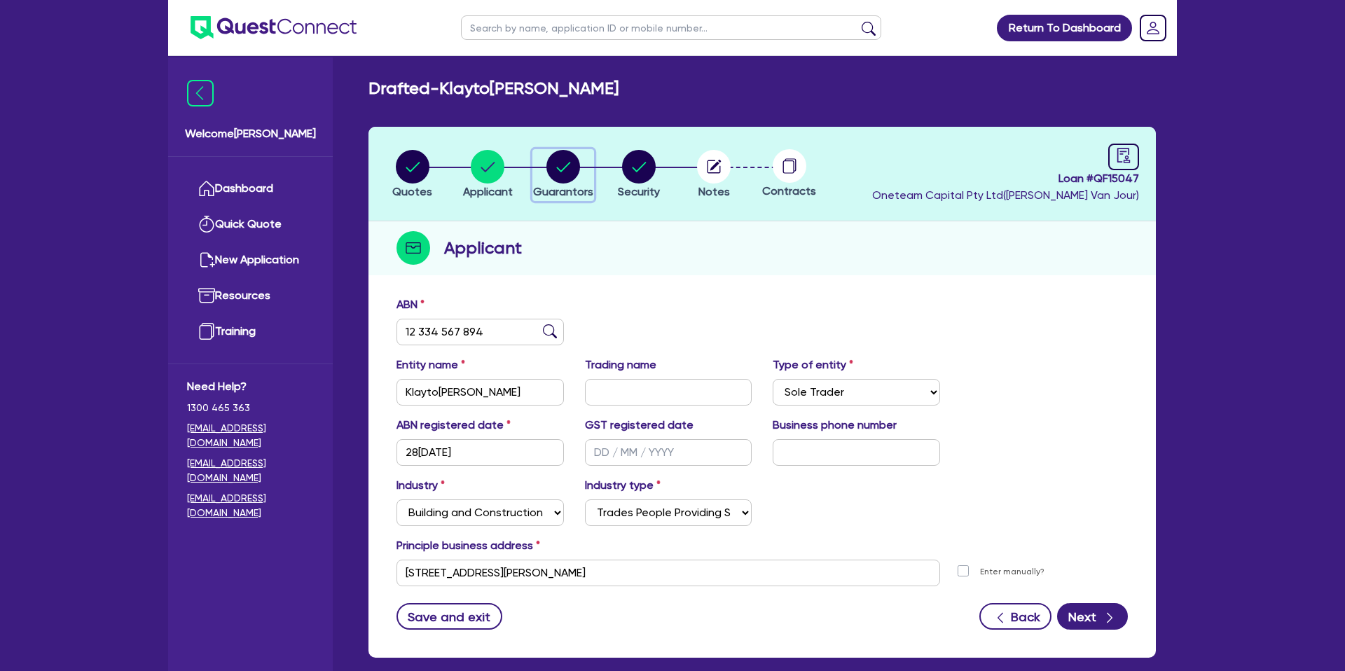
click at [558, 159] on circle "button" at bounding box center [563, 167] width 34 height 34
select select "MR"
select select "QLD"
select select "SINGLE"
select select "CASH"
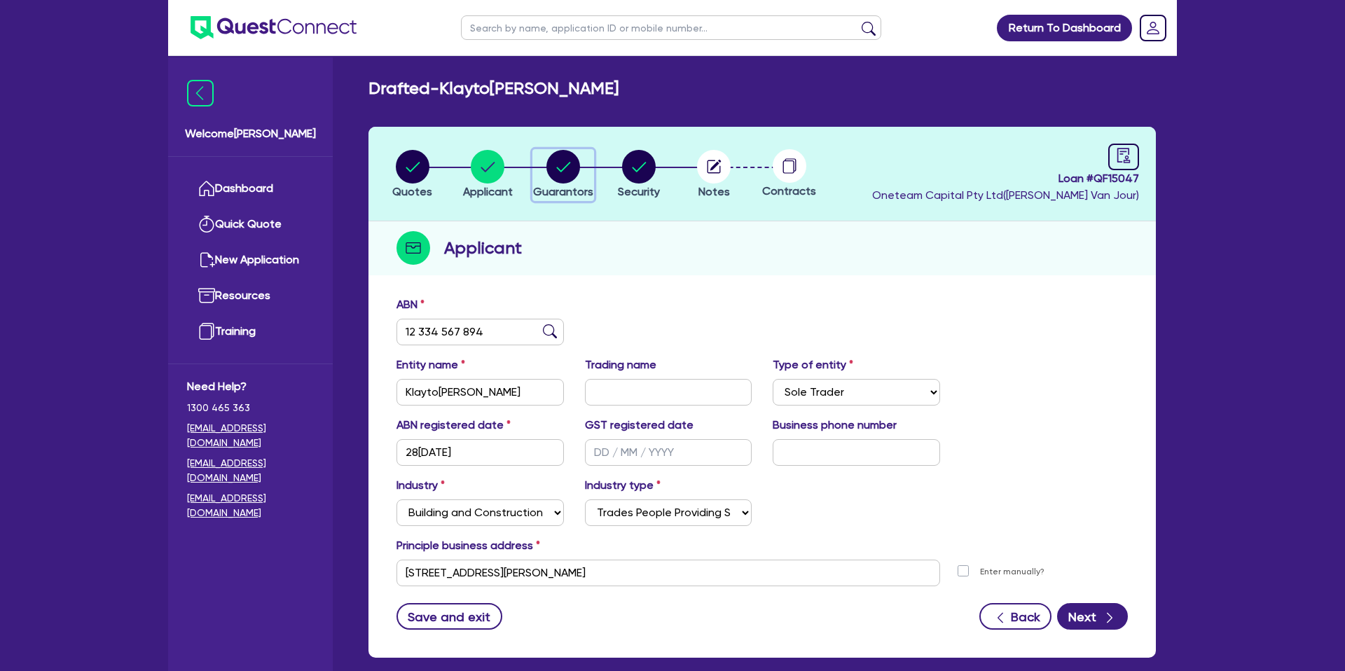
select select "VEHICLE"
select select "PERSONAL_LOAN"
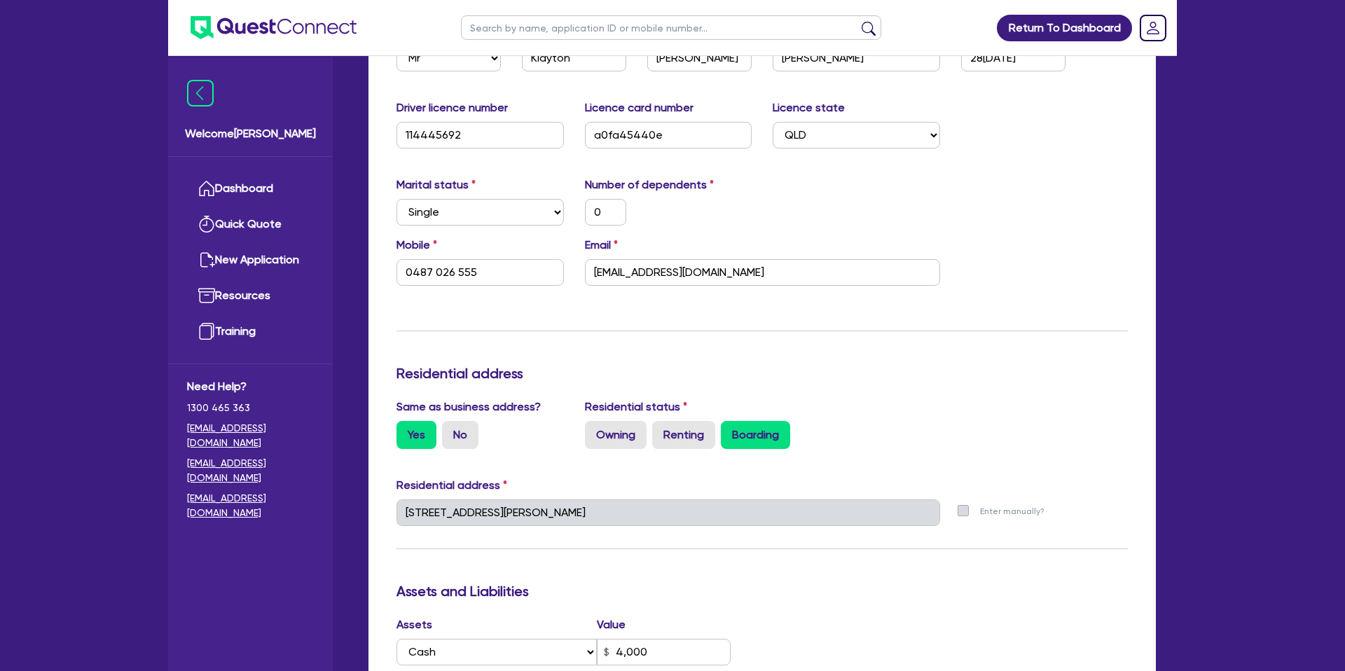
scroll to position [314, 0]
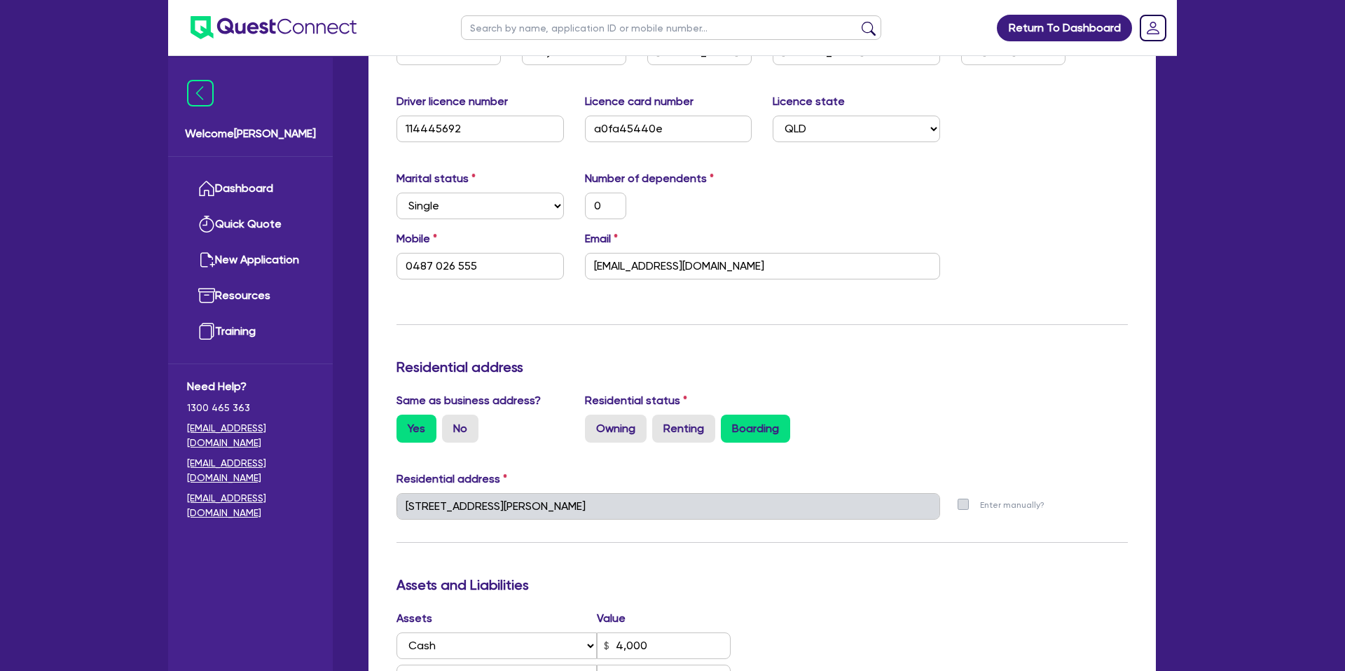
click at [738, 193] on div "0" at bounding box center [668, 206] width 188 height 27
click at [728, 193] on div "0" at bounding box center [668, 206] width 188 height 27
click at [846, 195] on div "Marital status Select [DEMOGRAPHIC_DATA] Married De Facto / Partner Number of d…" at bounding box center [762, 200] width 752 height 60
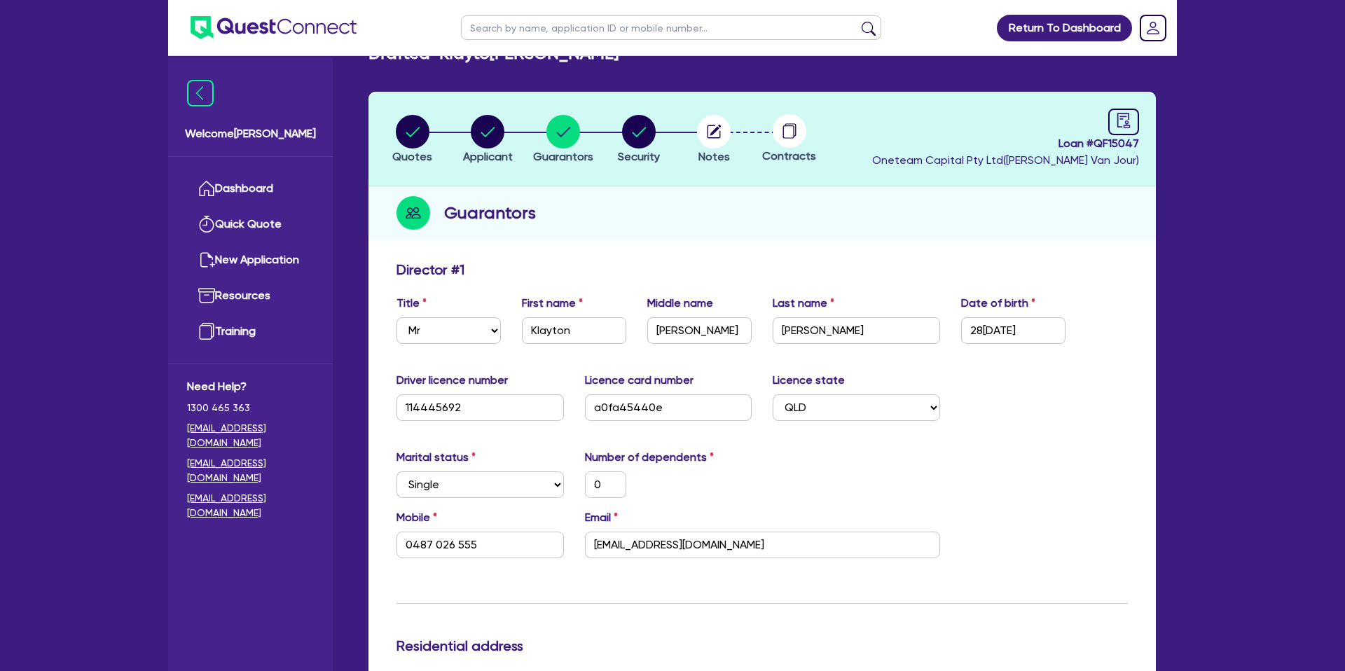
scroll to position [0, 0]
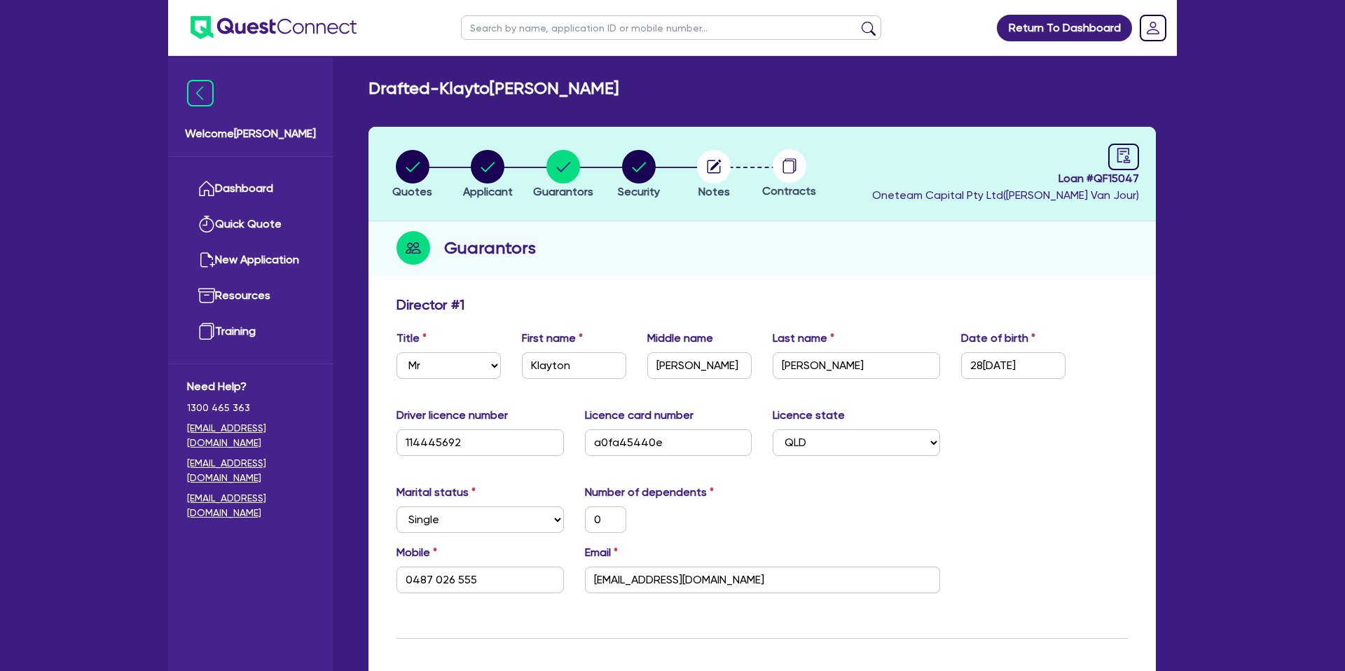
click at [652, 227] on div "Guarantors" at bounding box center [761, 248] width 787 height 54
